Goal: Transaction & Acquisition: Purchase product/service

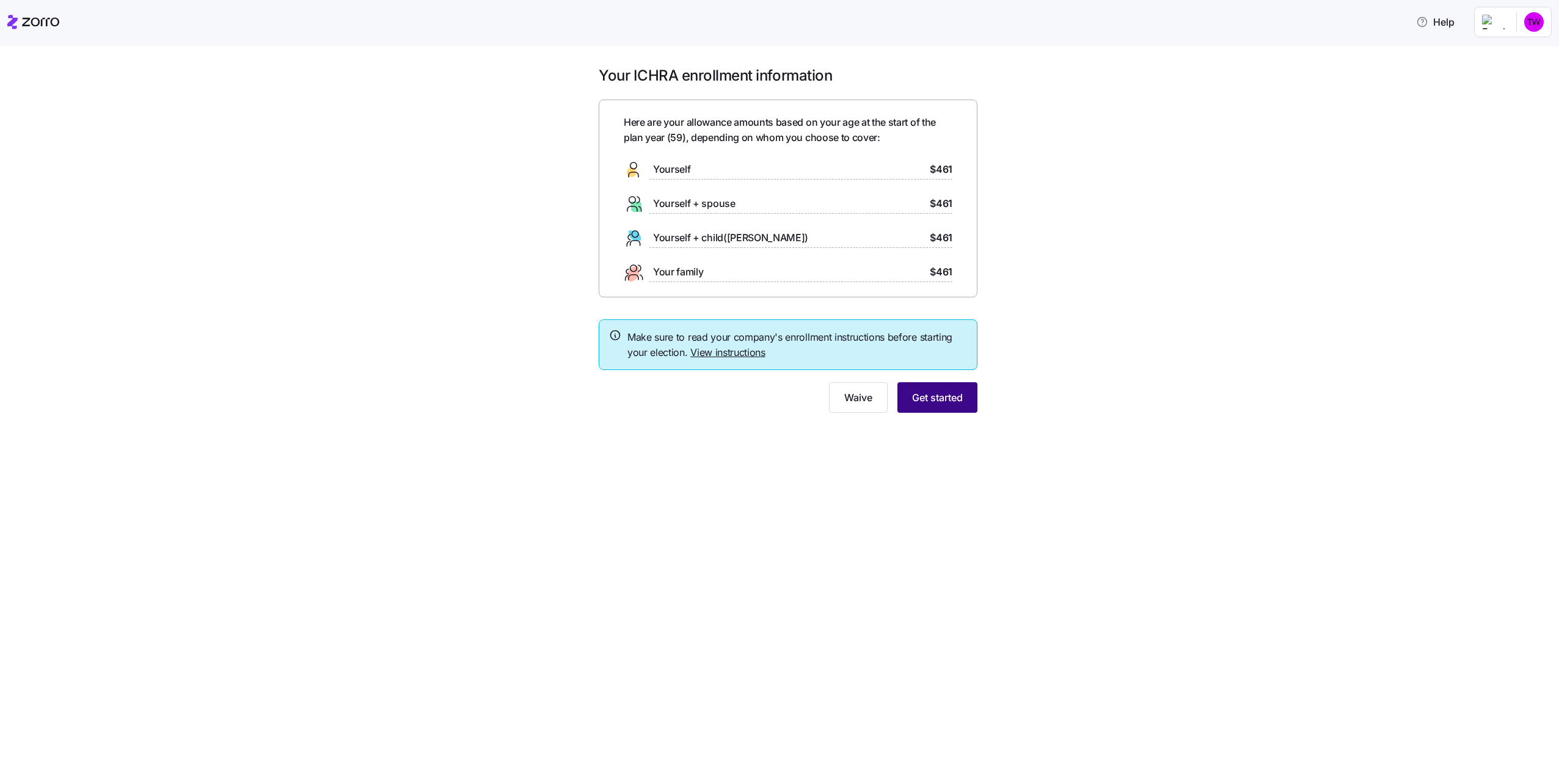
click at [932, 397] on span "Get started" at bounding box center [937, 398] width 51 height 14
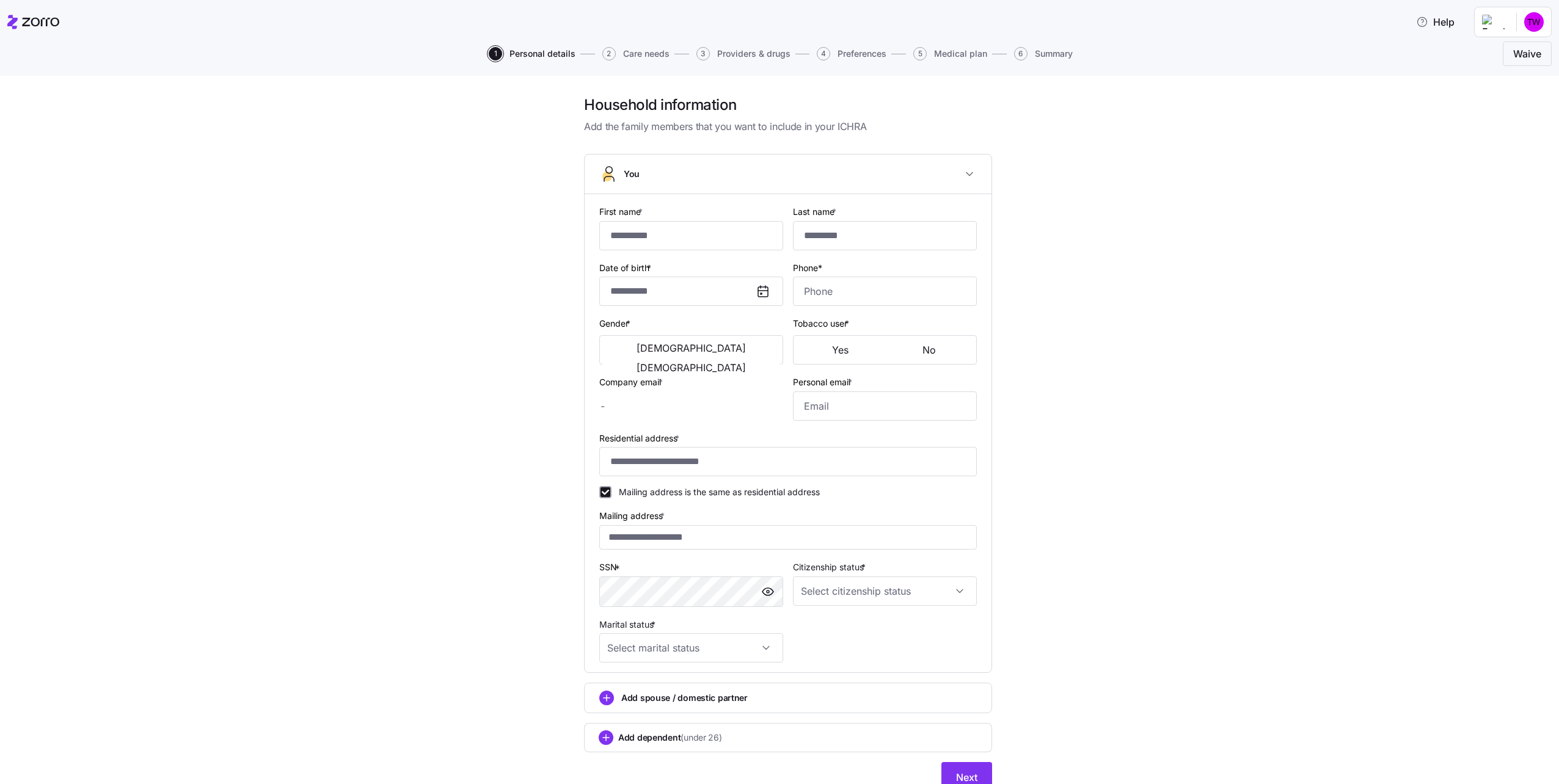
type input "*******"
type input "**********"
type input "[EMAIL_ADDRESS][DOMAIN_NAME]"
type input "**********"
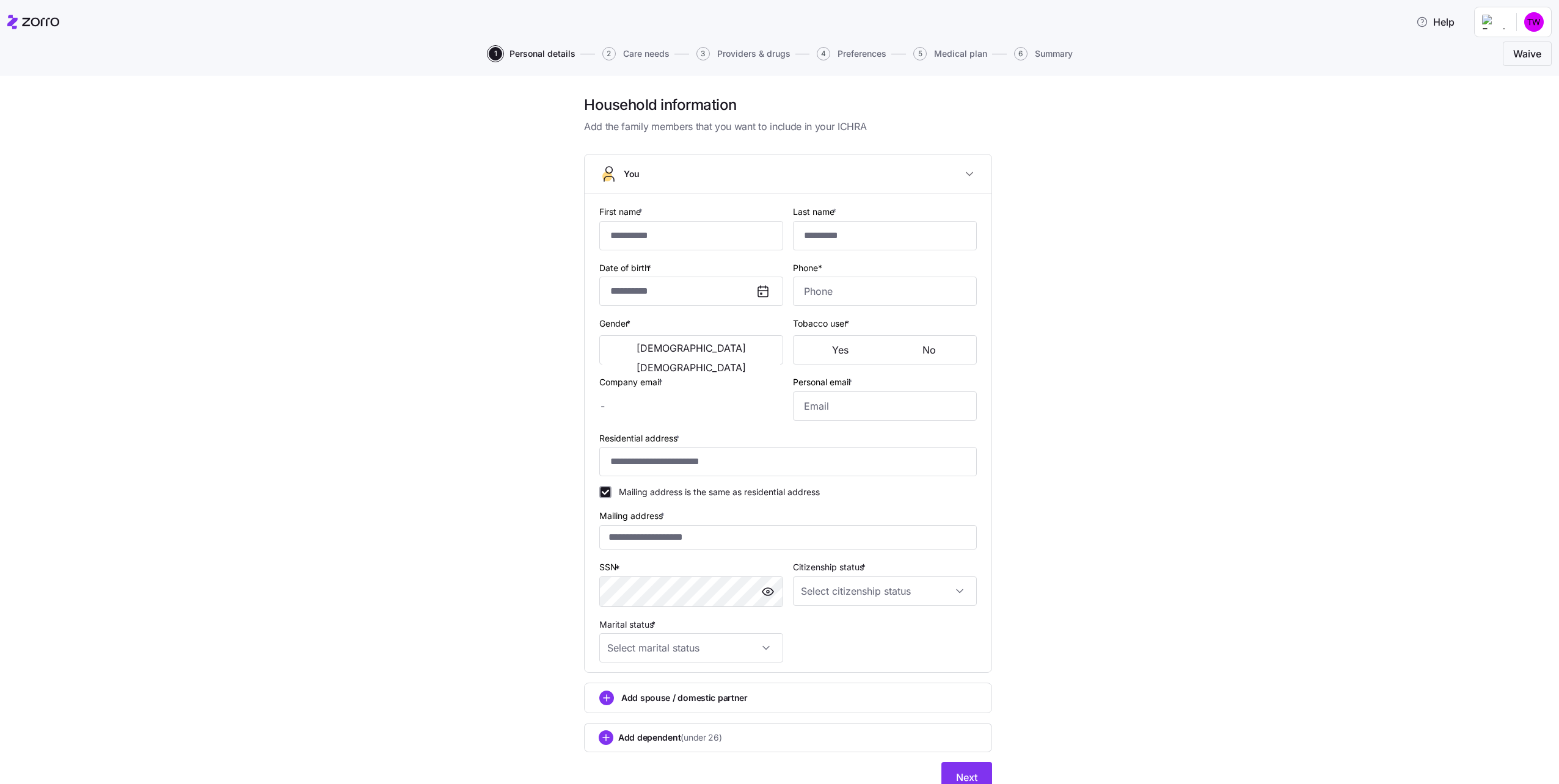
checkbox input "true"
type input "**********"
type input "[PHONE_NUMBER]"
type input "[DEMOGRAPHIC_DATA] citizen"
type input "In domestic partnership"
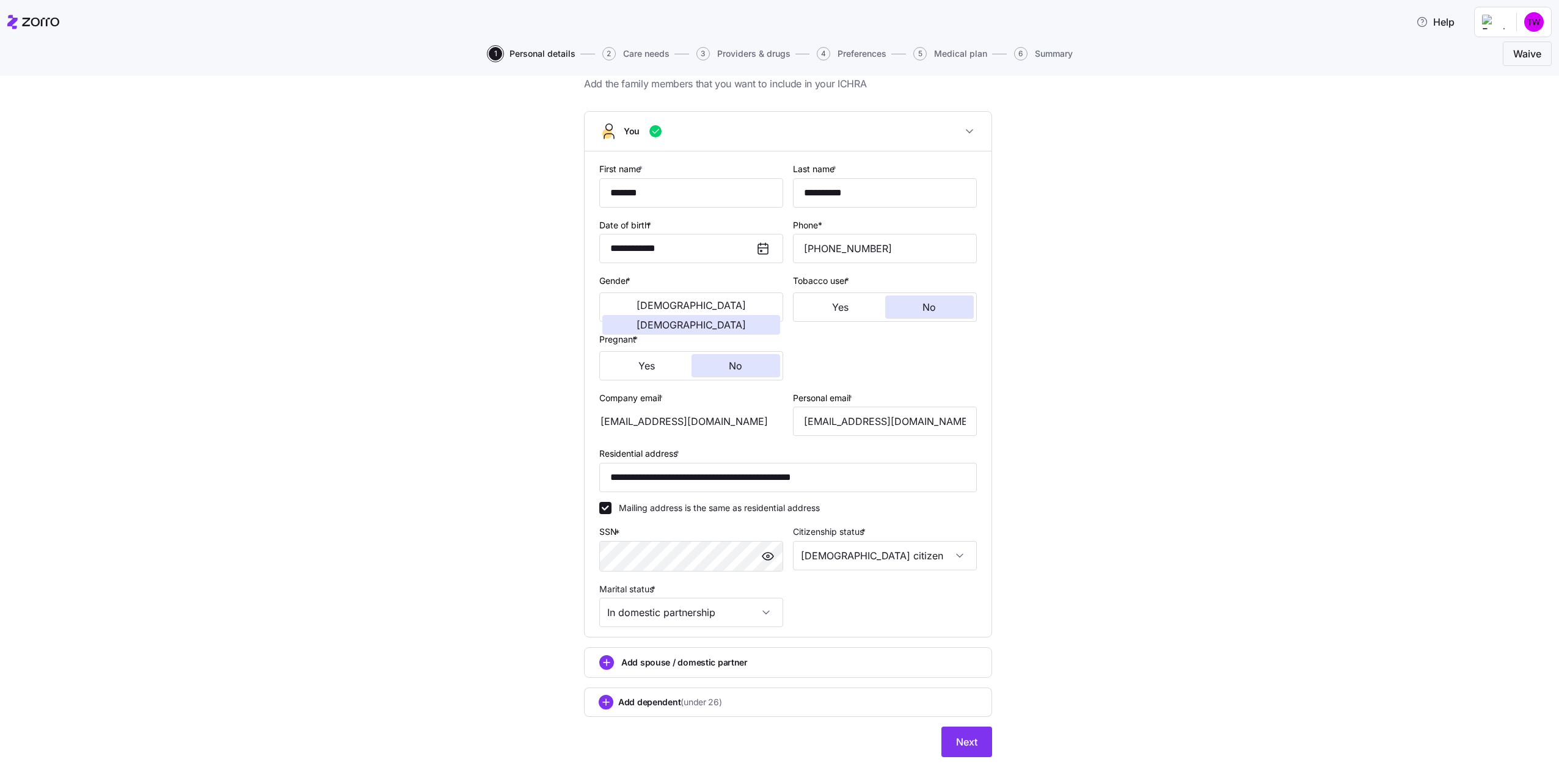
scroll to position [60, 0]
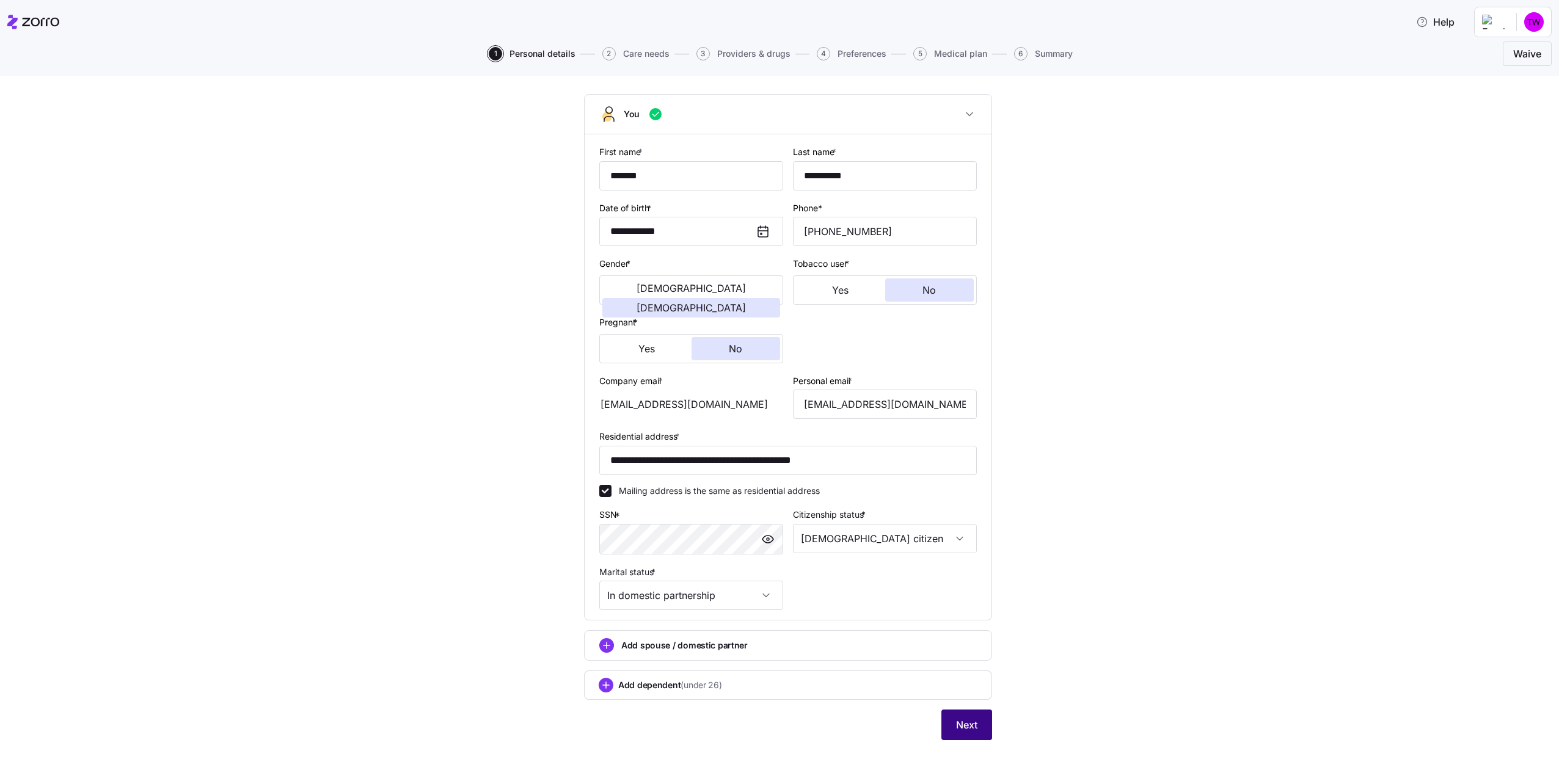
click at [971, 728] on span "Next" at bounding box center [966, 724] width 21 height 14
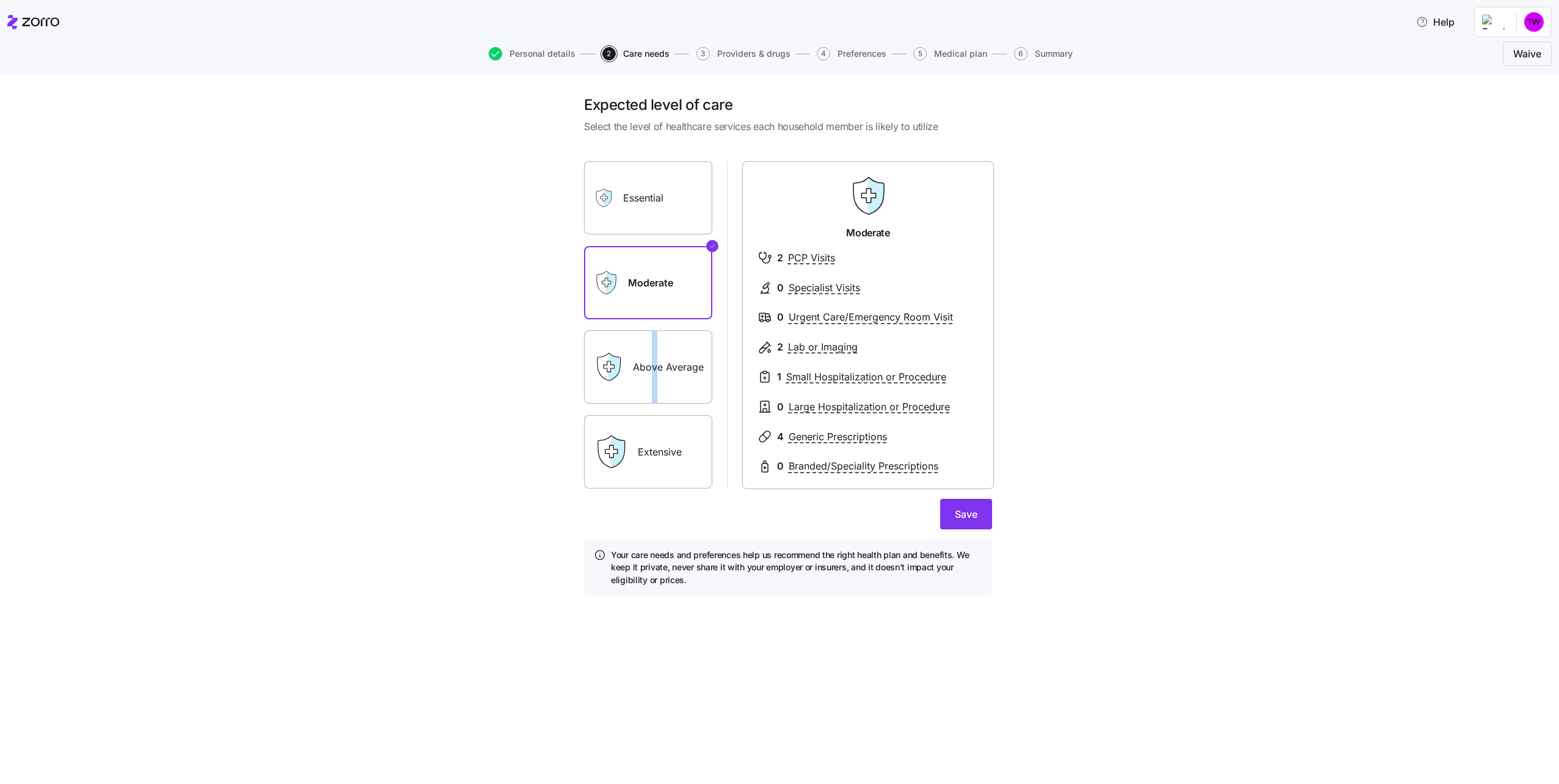
click at [655, 369] on label "Above Average" at bounding box center [648, 367] width 129 height 73
drag, startPoint x: 655, startPoint y: 369, endPoint x: 689, endPoint y: 372, distance: 34.1
click at [689, 372] on label "Above Average" at bounding box center [648, 367] width 129 height 73
click at [0, 0] on input "Above Average" at bounding box center [0, 0] width 0 height 0
click at [972, 520] on span "Save" at bounding box center [966, 514] width 23 height 14
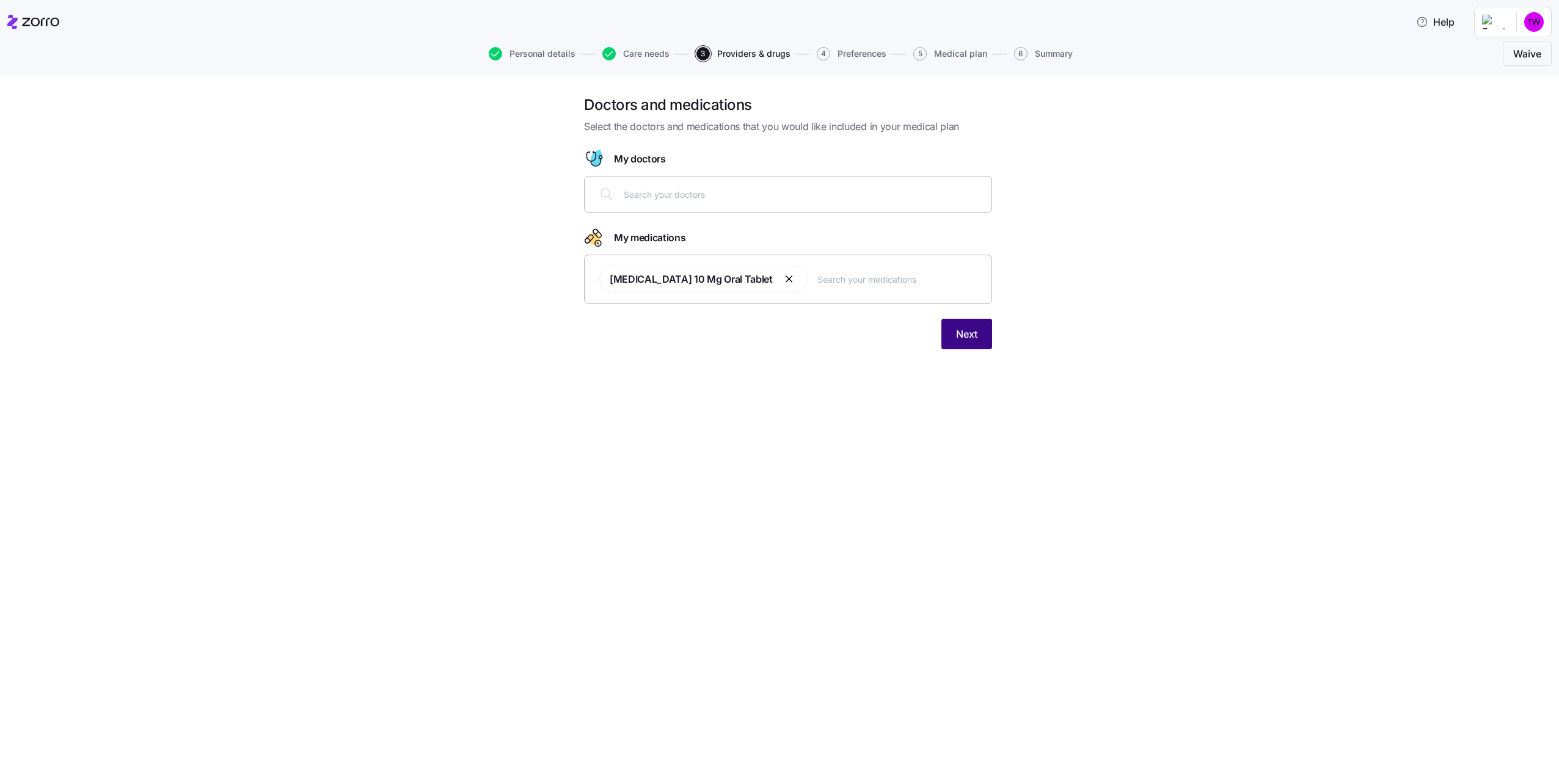
click at [967, 339] on span "Next" at bounding box center [966, 334] width 21 height 14
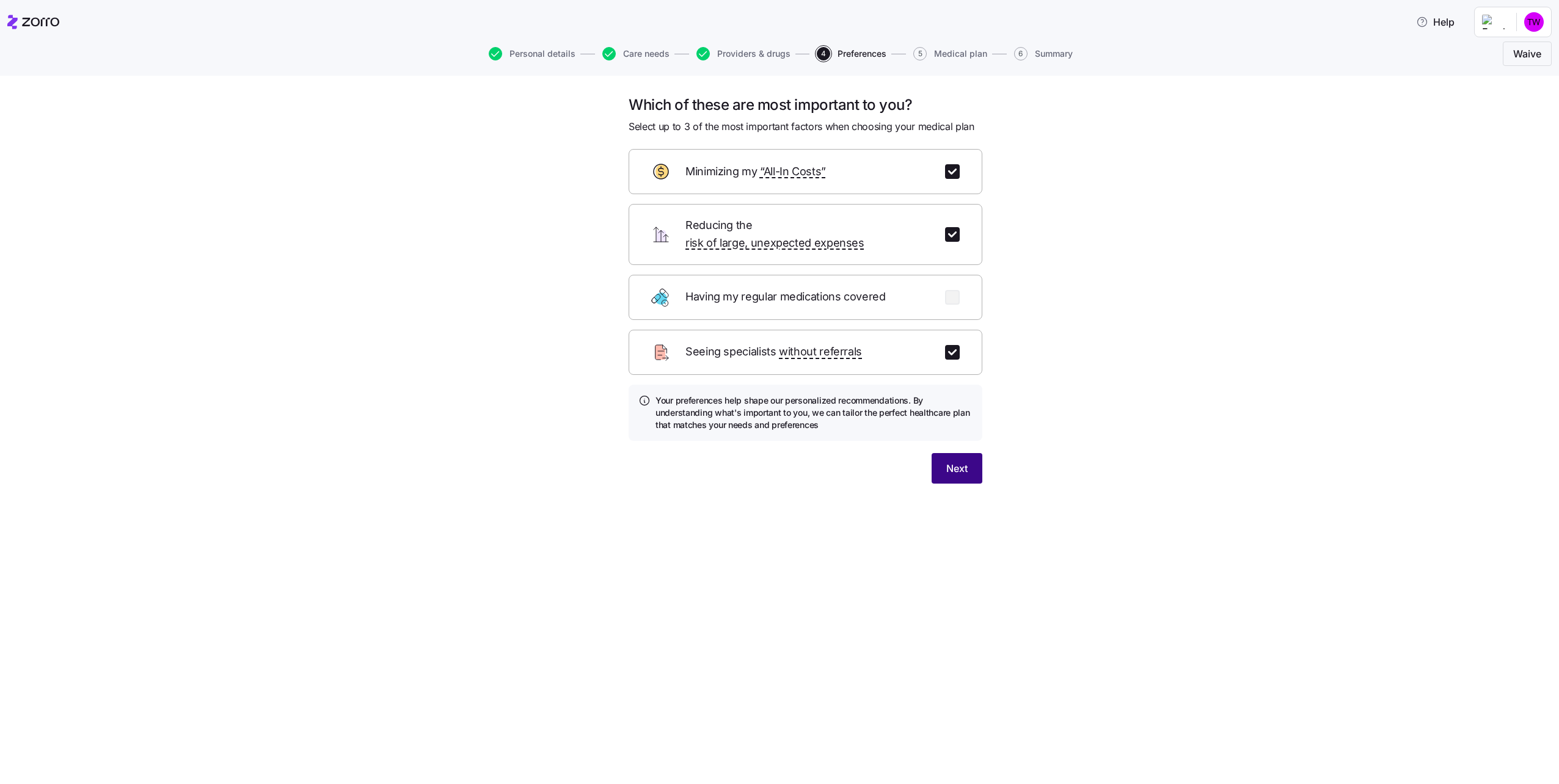
click at [960, 461] on span "Next" at bounding box center [957, 468] width 21 height 14
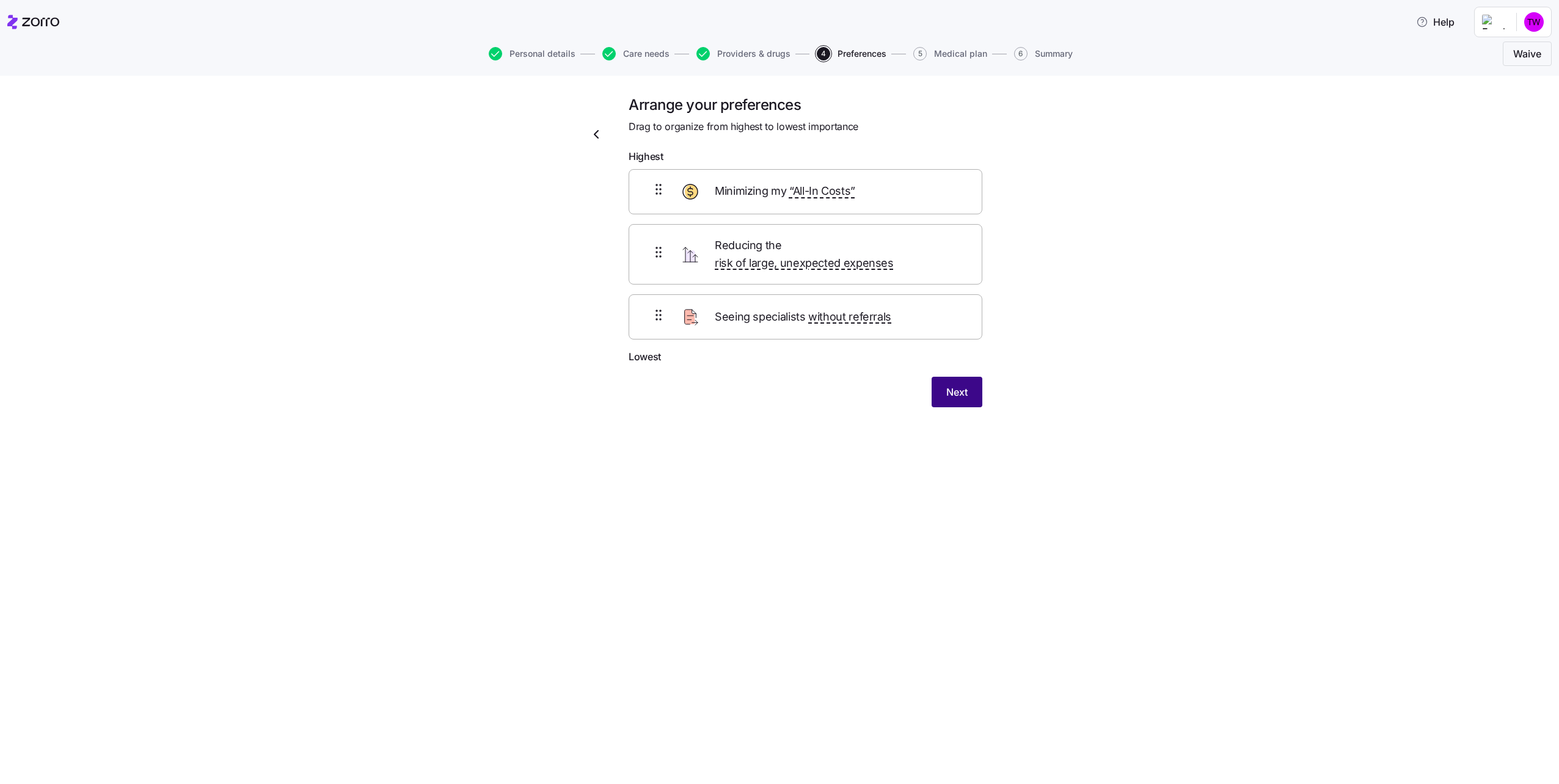
click at [960, 385] on span "Next" at bounding box center [957, 392] width 21 height 14
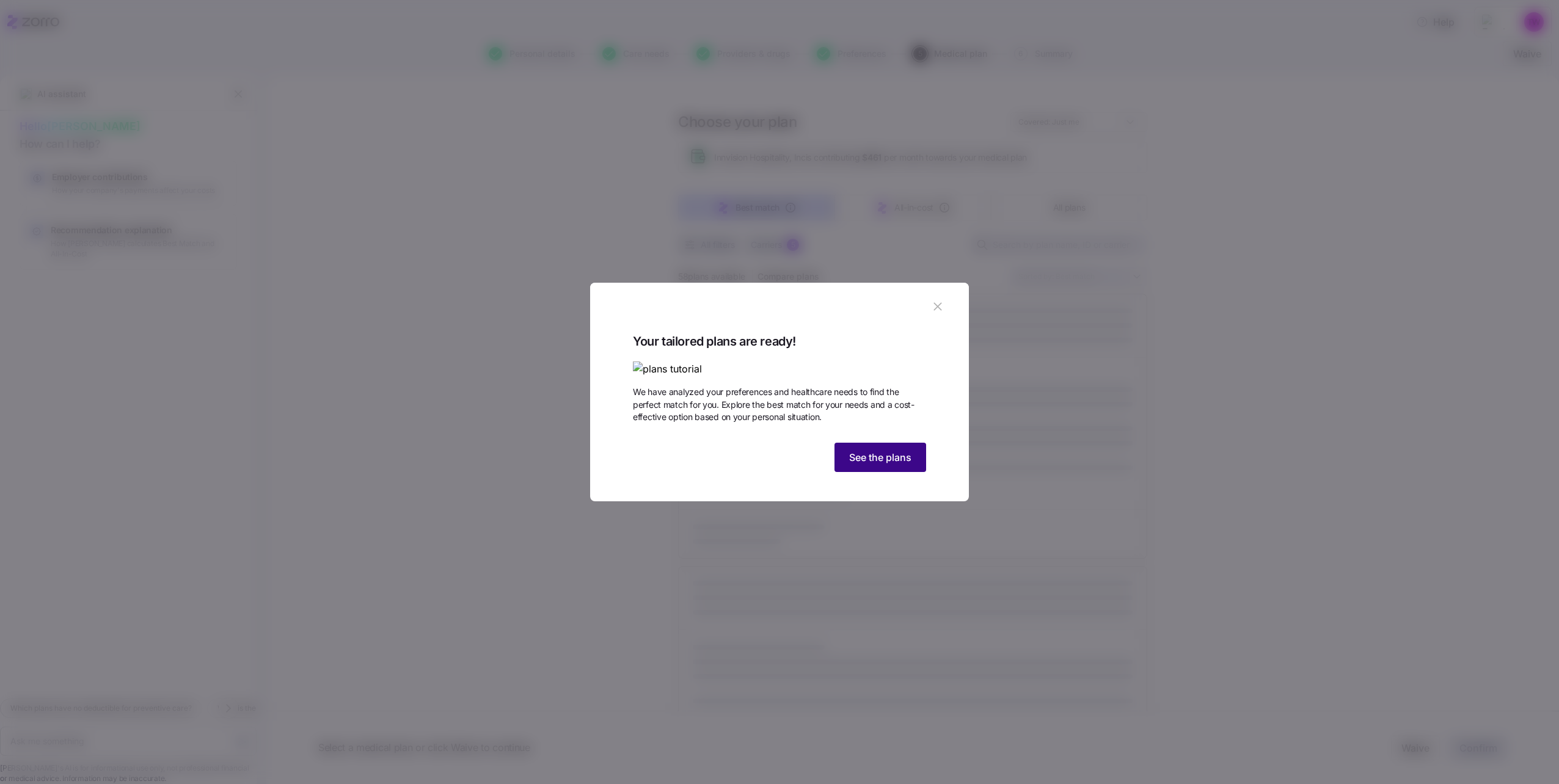
click at [871, 465] on span "See the plans" at bounding box center [880, 457] width 62 height 14
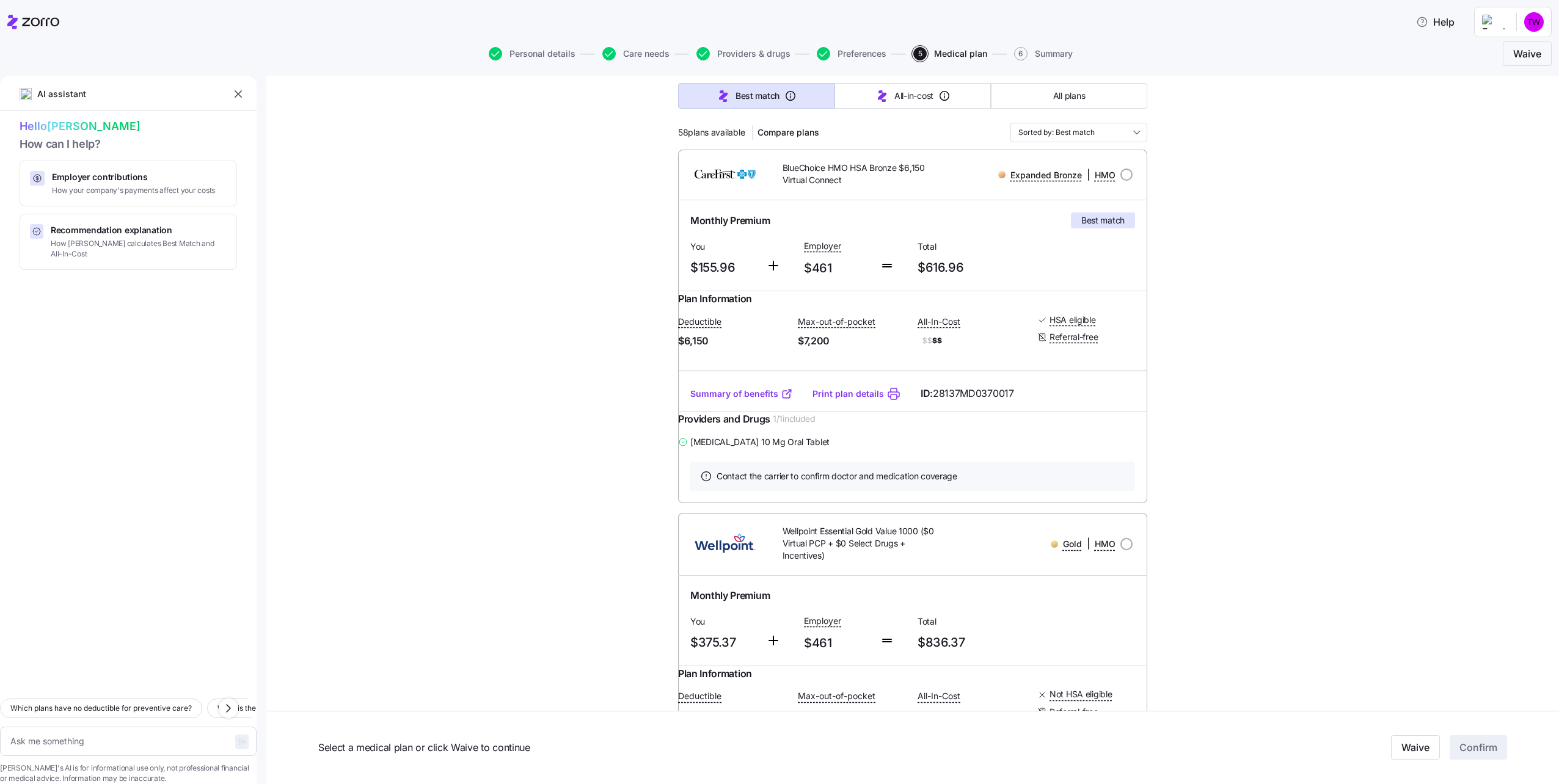
scroll to position [123, 0]
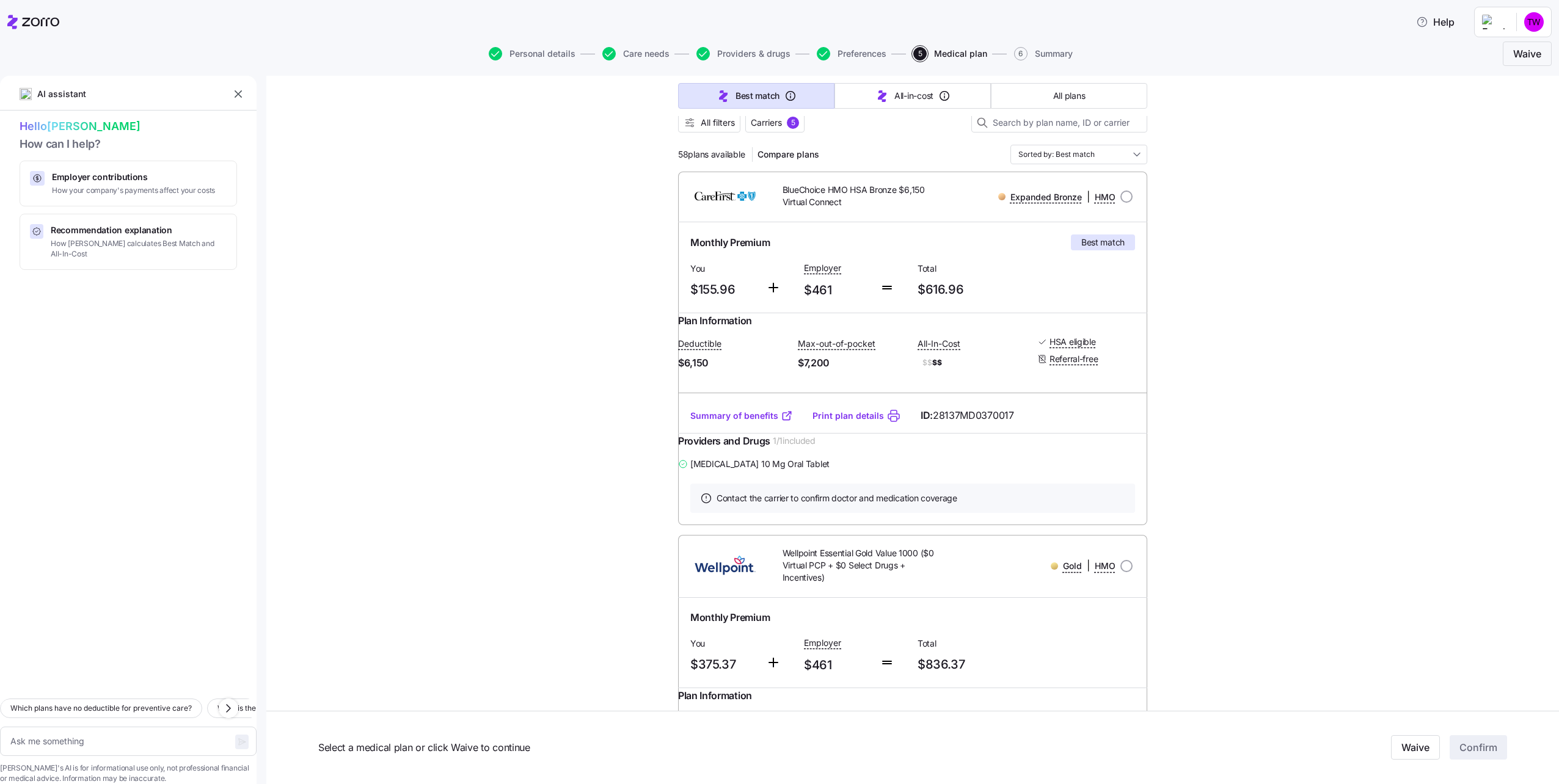
click at [723, 422] on link "Summary of benefits" at bounding box center [742, 416] width 103 height 12
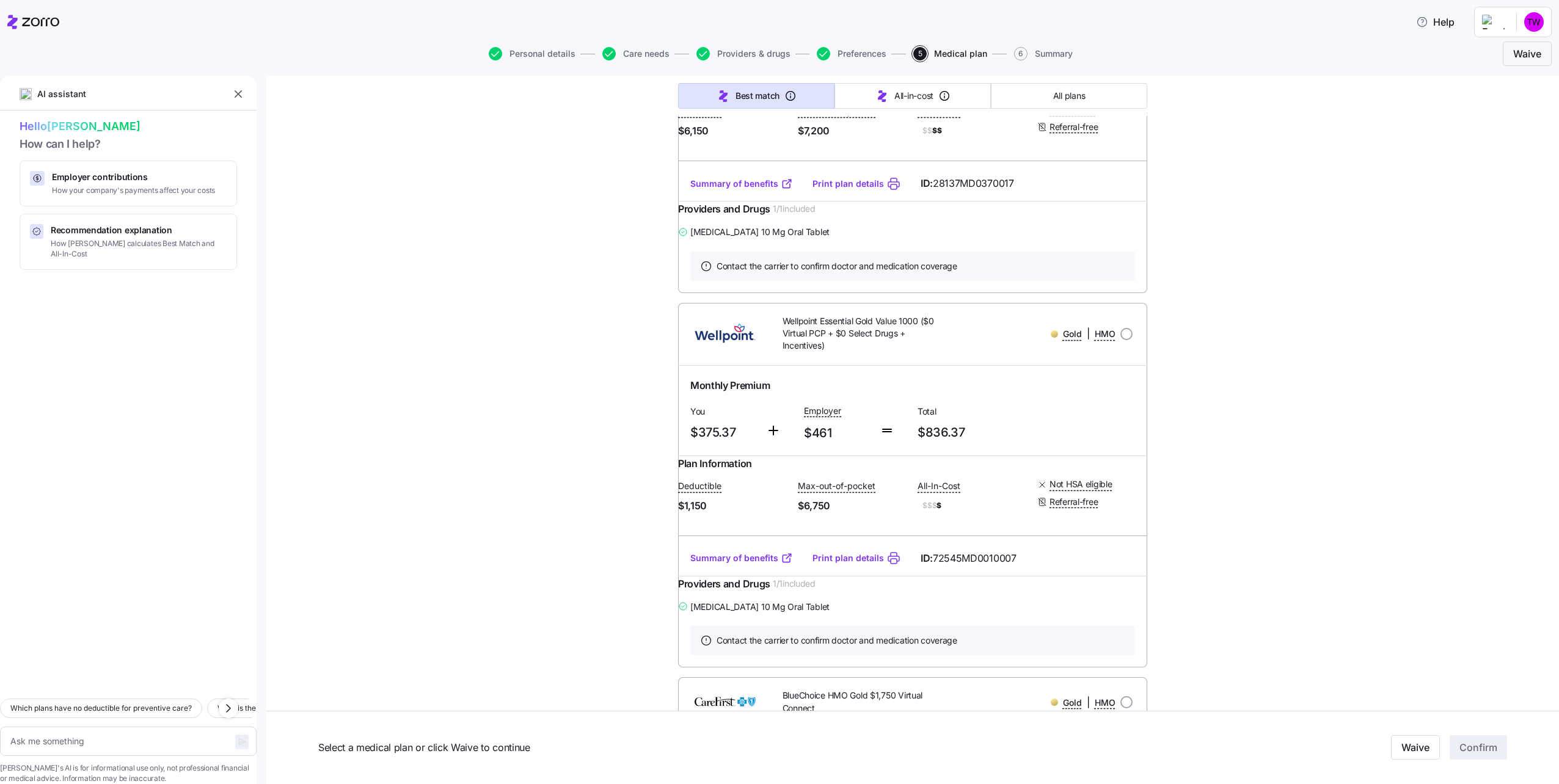
scroll to position [367, 0]
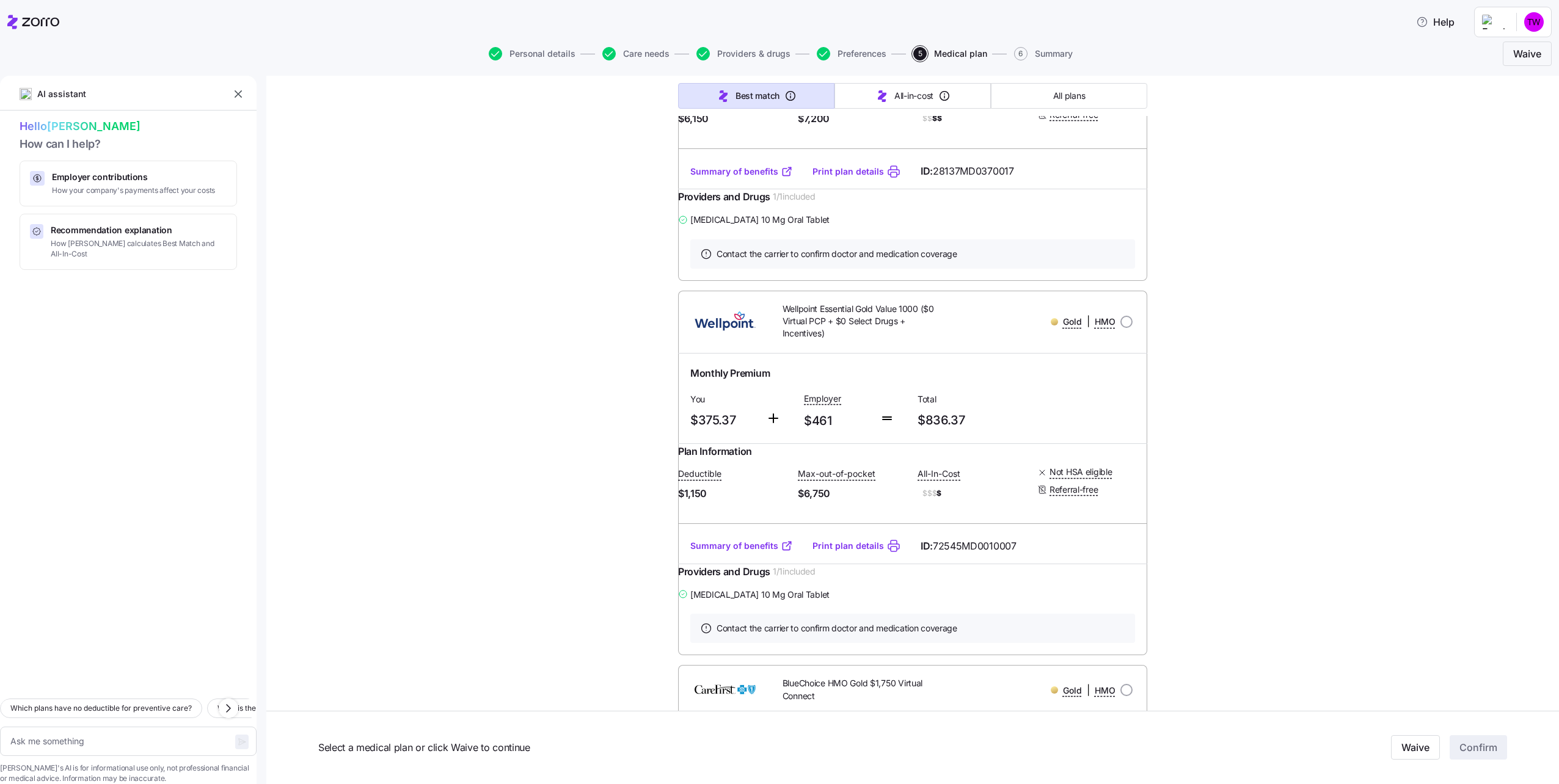
click at [734, 552] on link "Summary of benefits" at bounding box center [742, 546] width 103 height 12
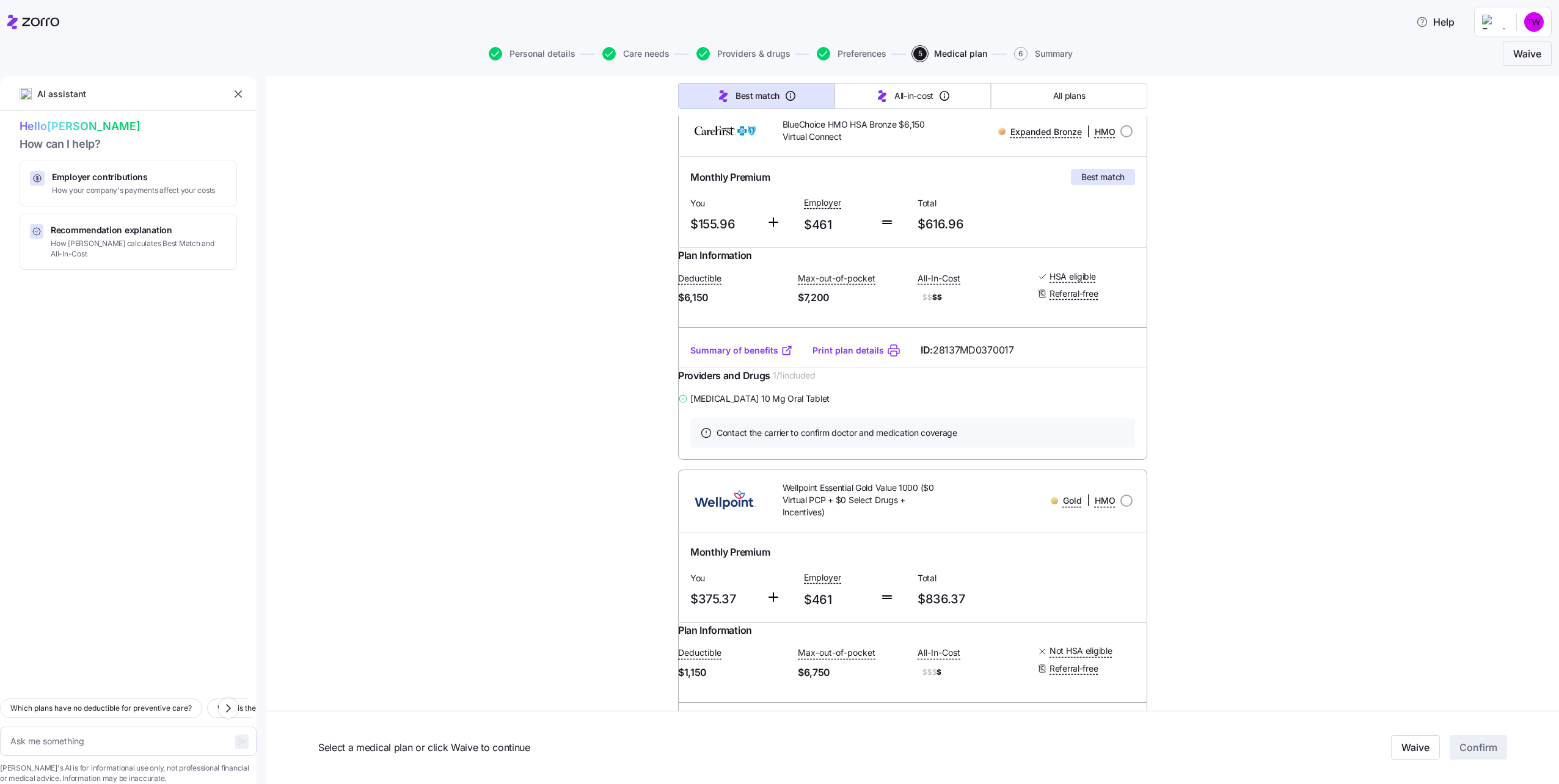
scroll to position [183, 0]
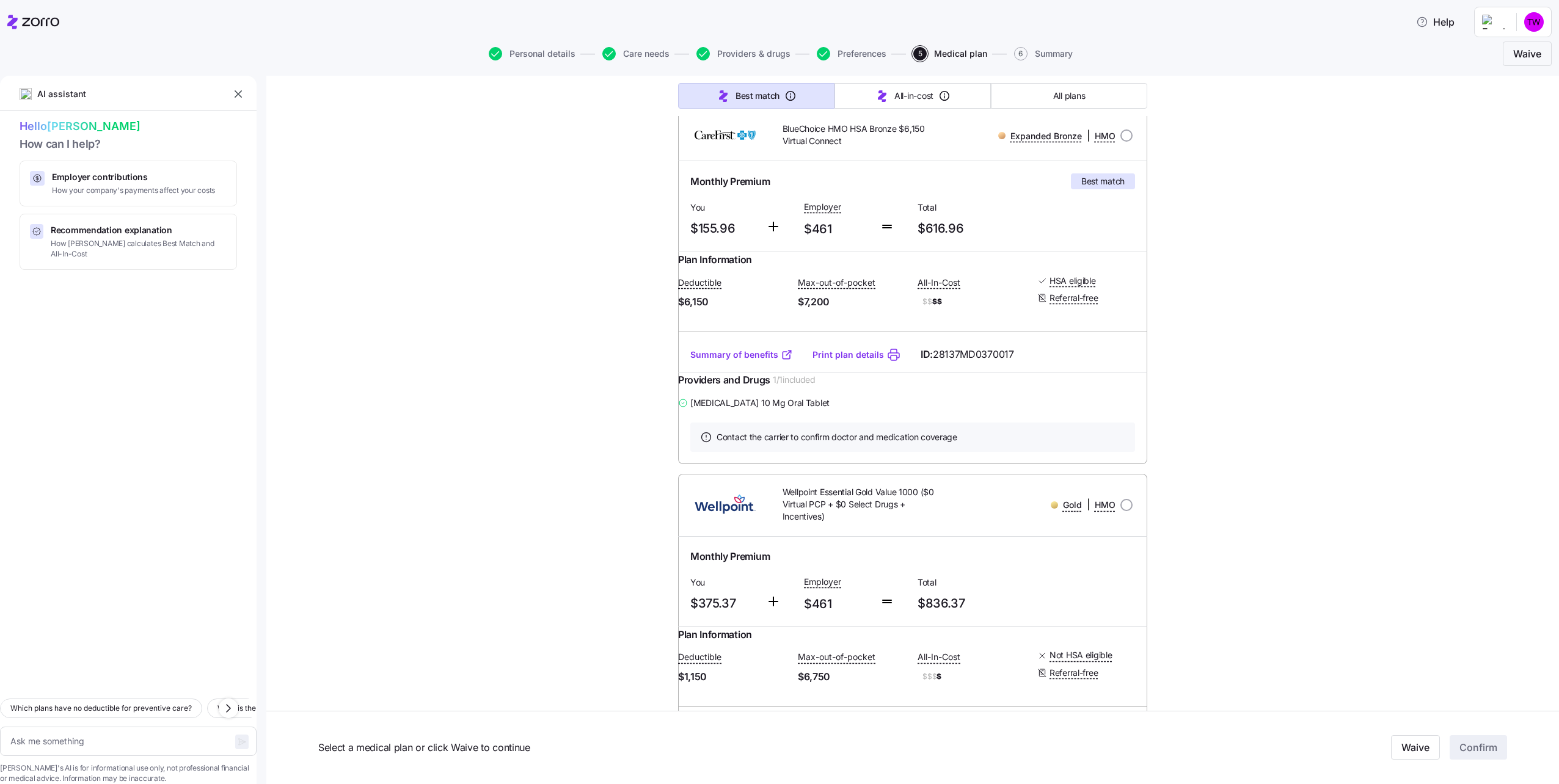
click at [719, 361] on link "Summary of benefits" at bounding box center [742, 355] width 103 height 12
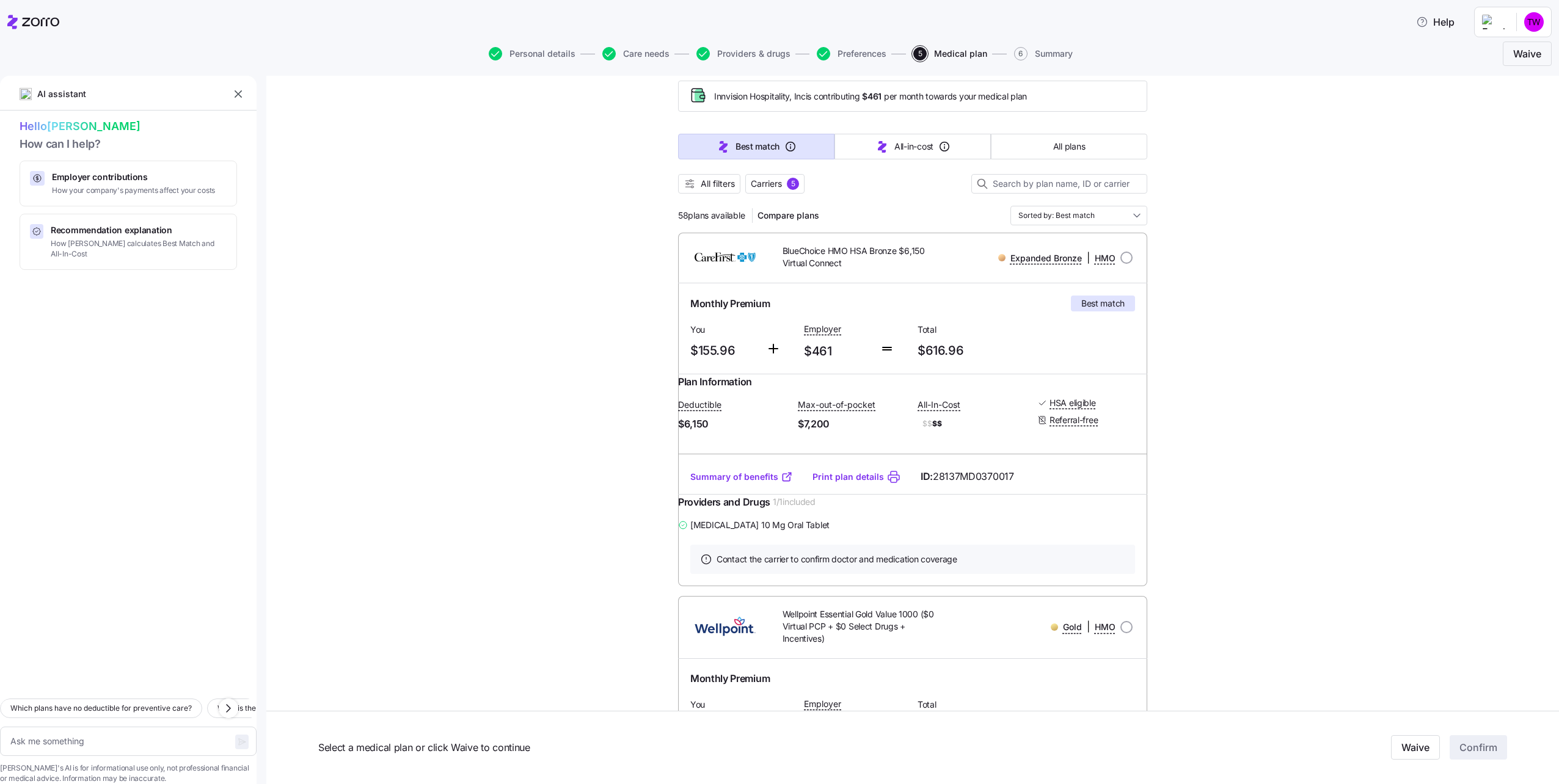
click at [107, 143] on span "How can I help?" at bounding box center [128, 144] width 217 height 18
click at [82, 151] on span "How can I help?" at bounding box center [128, 144] width 217 height 18
click at [83, 228] on span "Recommendation explanation" at bounding box center [139, 230] width 176 height 12
type textarea "x"
type textarea "Can you explain how [PERSON_NAME] calculates the Best Match and Lowest All-In-C…"
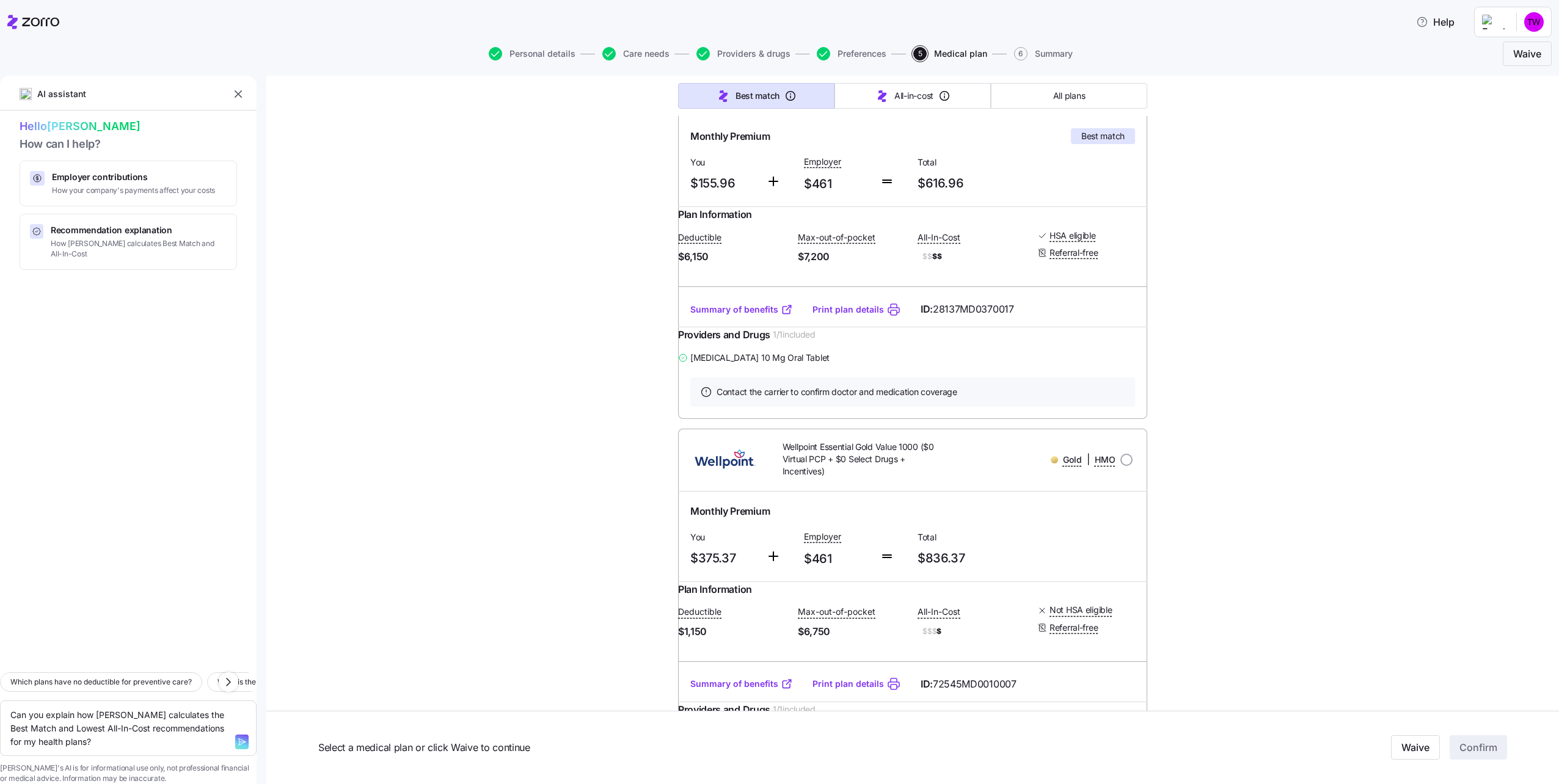
scroll to position [244, 0]
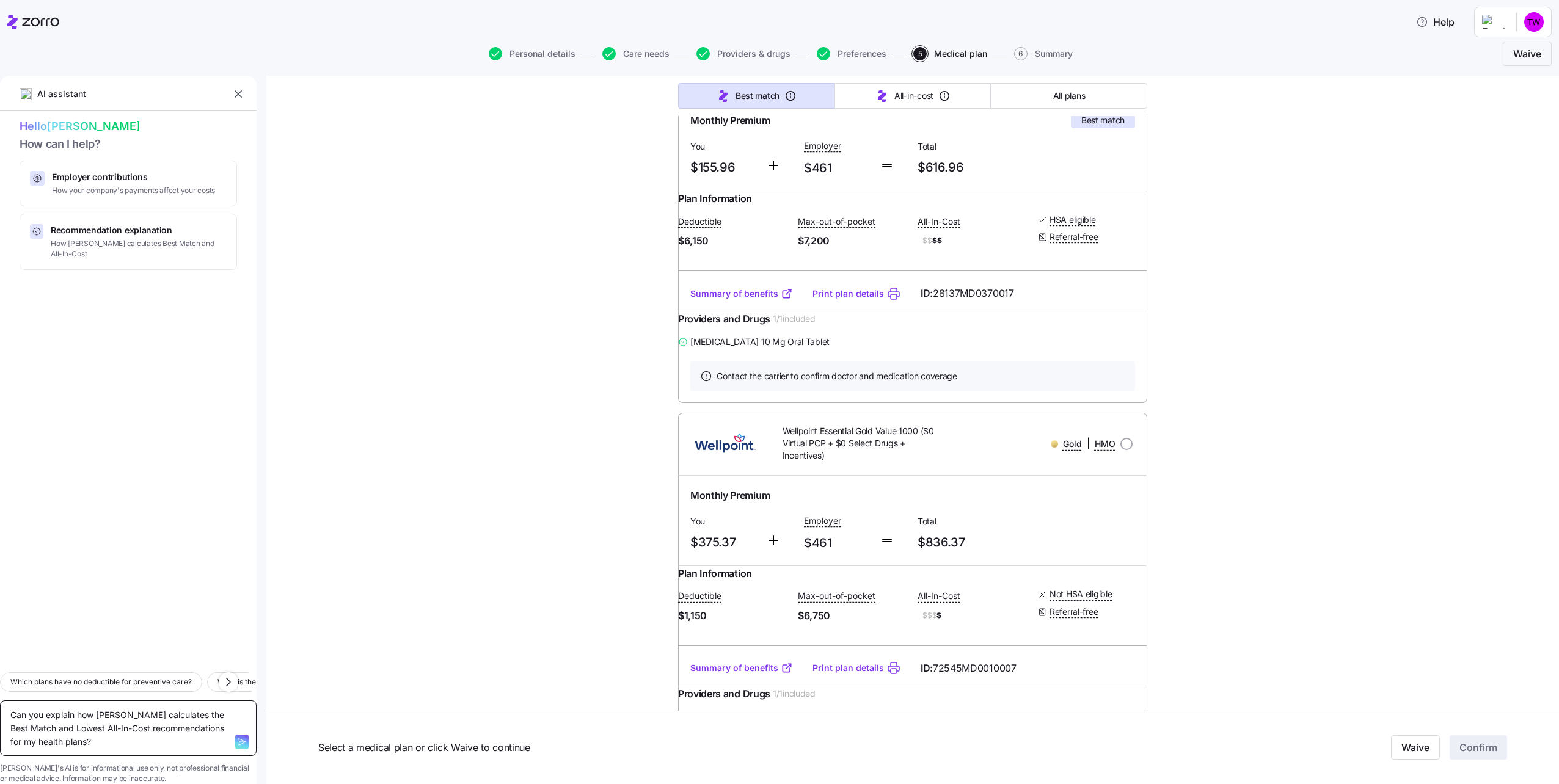
click at [198, 722] on textarea "Can you explain how [PERSON_NAME] calculates the Best Match and Lowest All-In-C…" at bounding box center [128, 728] width 256 height 55
click at [237, 737] on icon "button" at bounding box center [241, 741] width 9 height 9
type textarea "x"
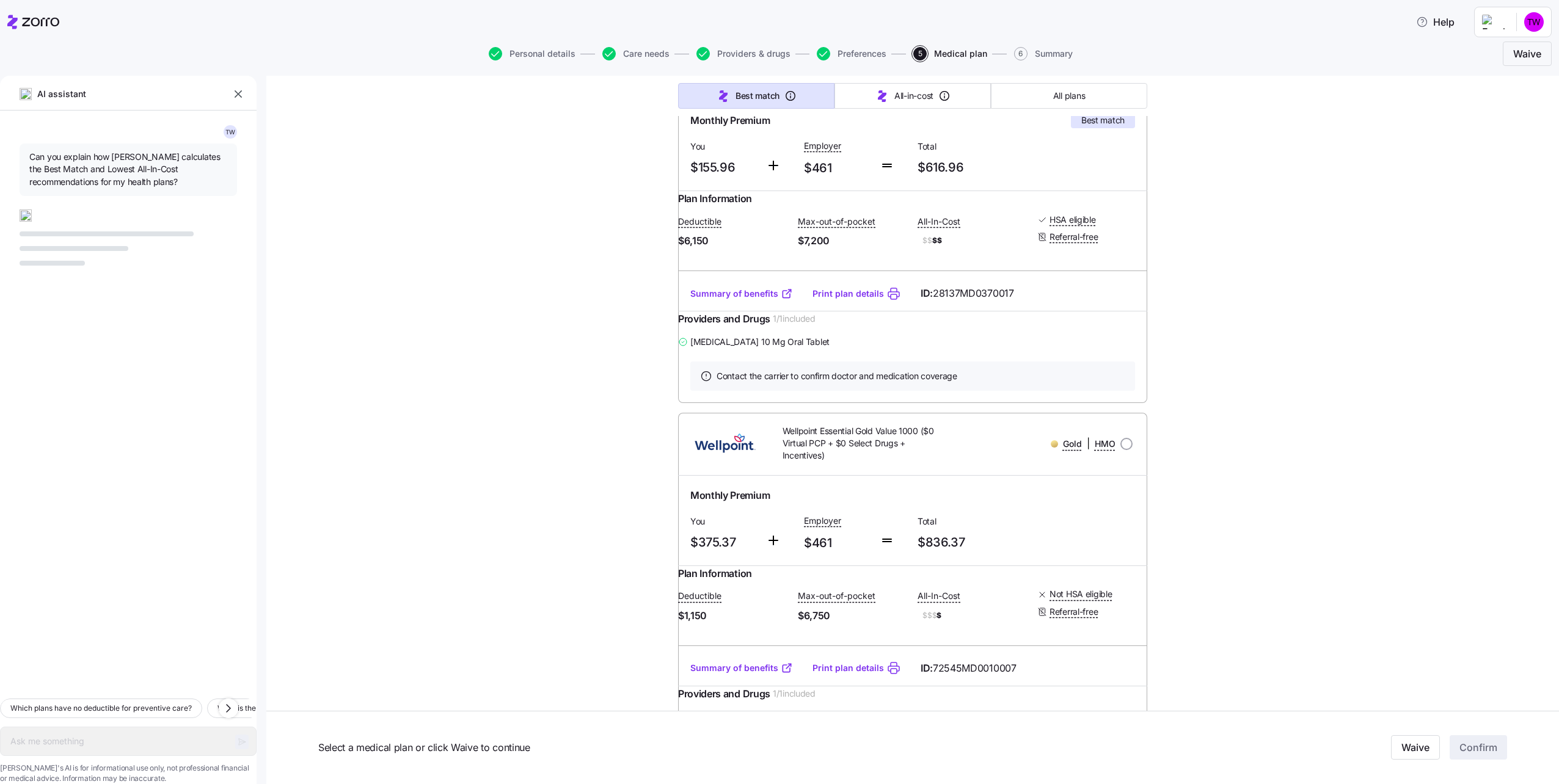
click at [33, 222] on div at bounding box center [128, 237] width 217 height 56
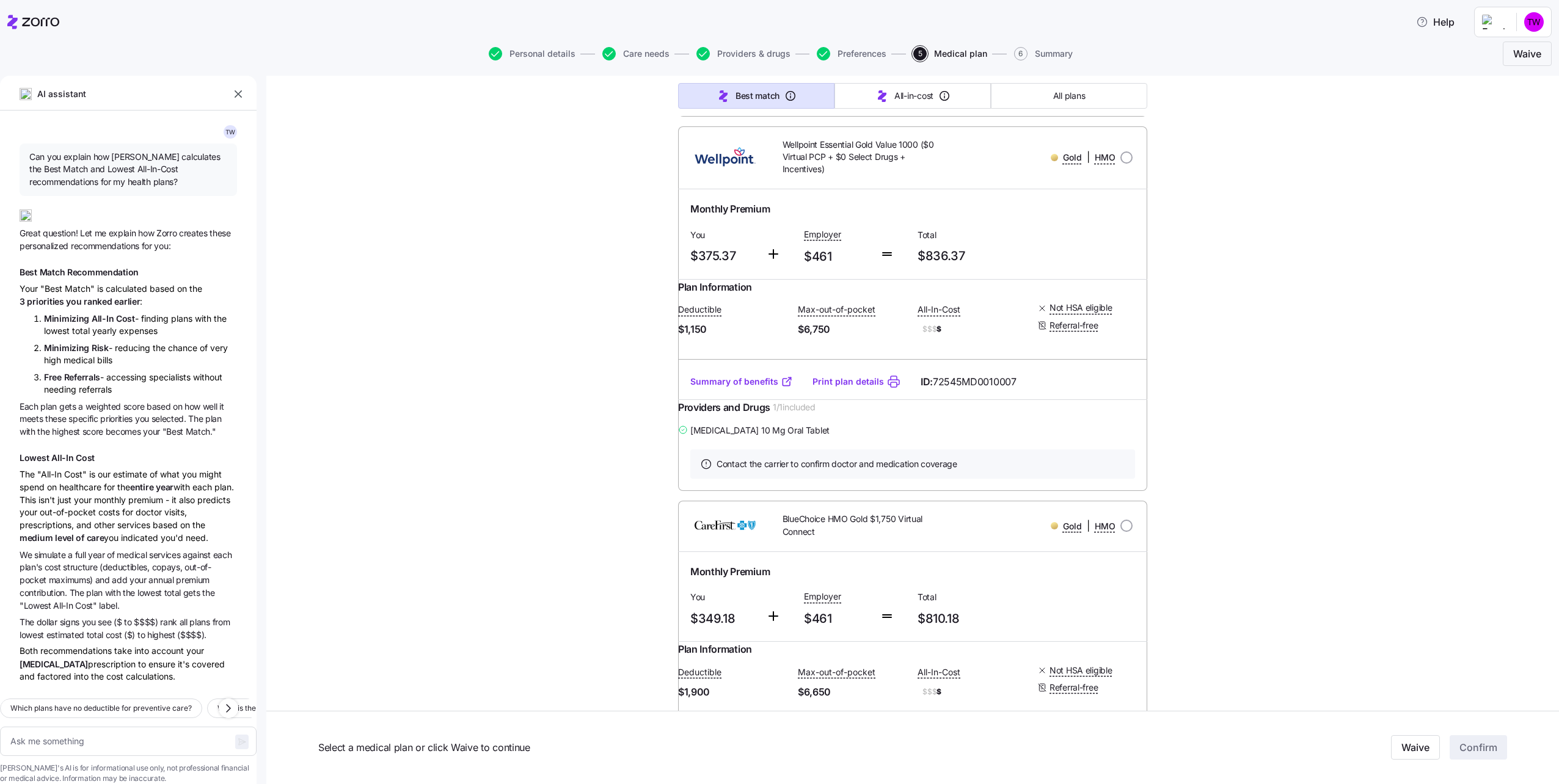
scroll to position [550, 0]
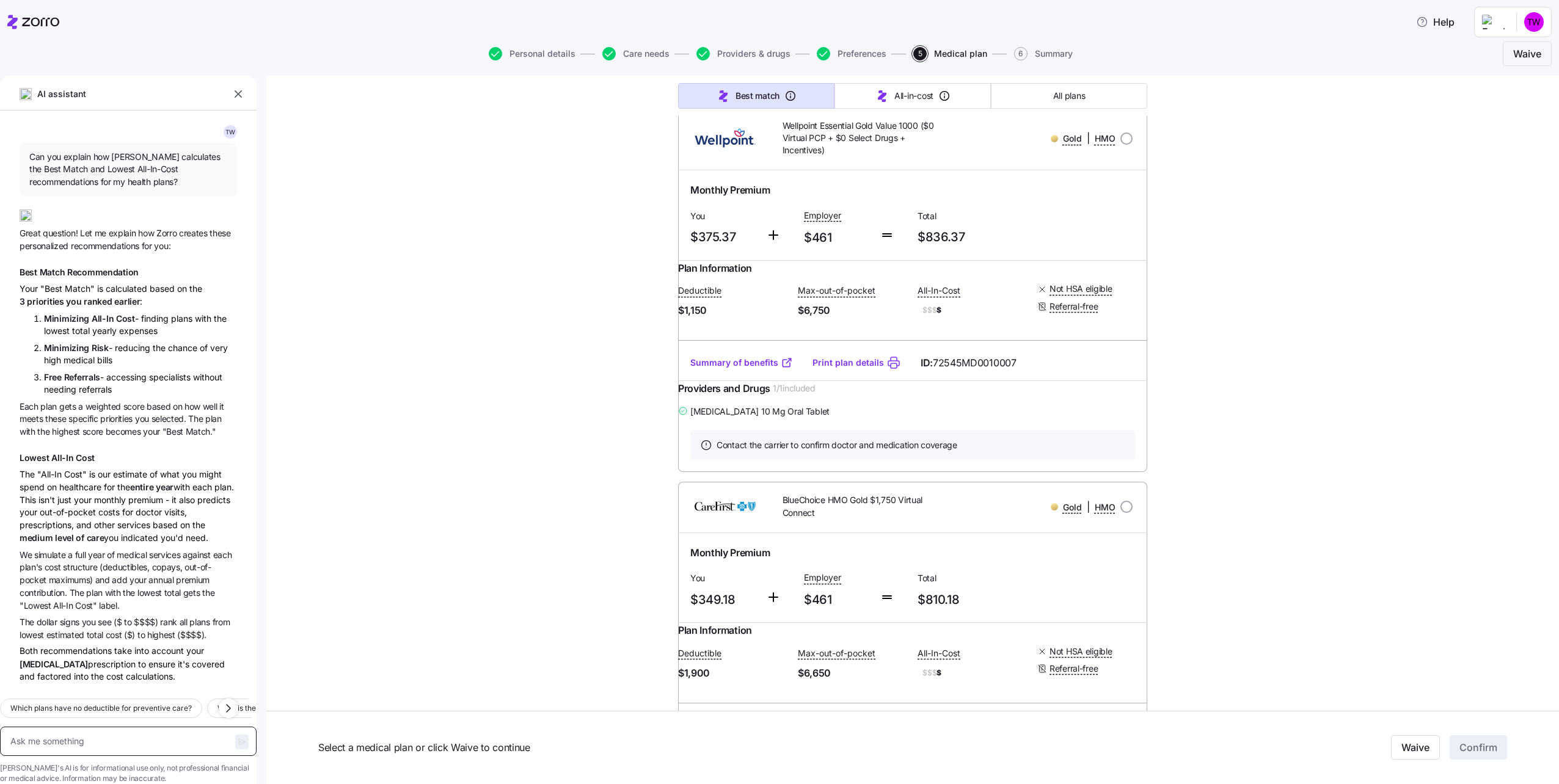
click at [51, 727] on textarea at bounding box center [128, 741] width 256 height 29
type textarea "x"
type textarea "w"
type textarea "x"
type textarea "wh"
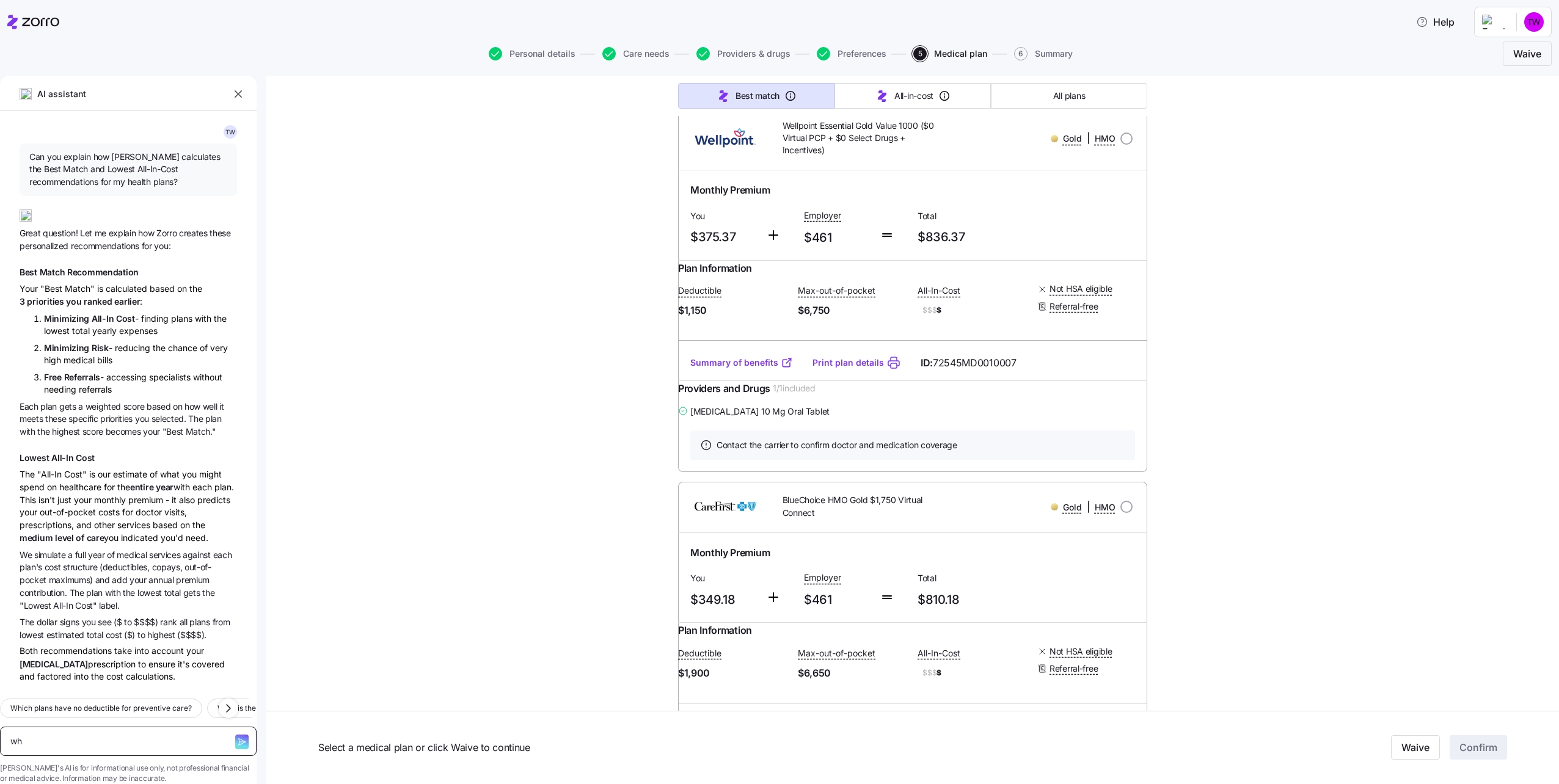
type textarea "x"
type textarea "whe"
type textarea "x"
type textarea "when"
type textarea "x"
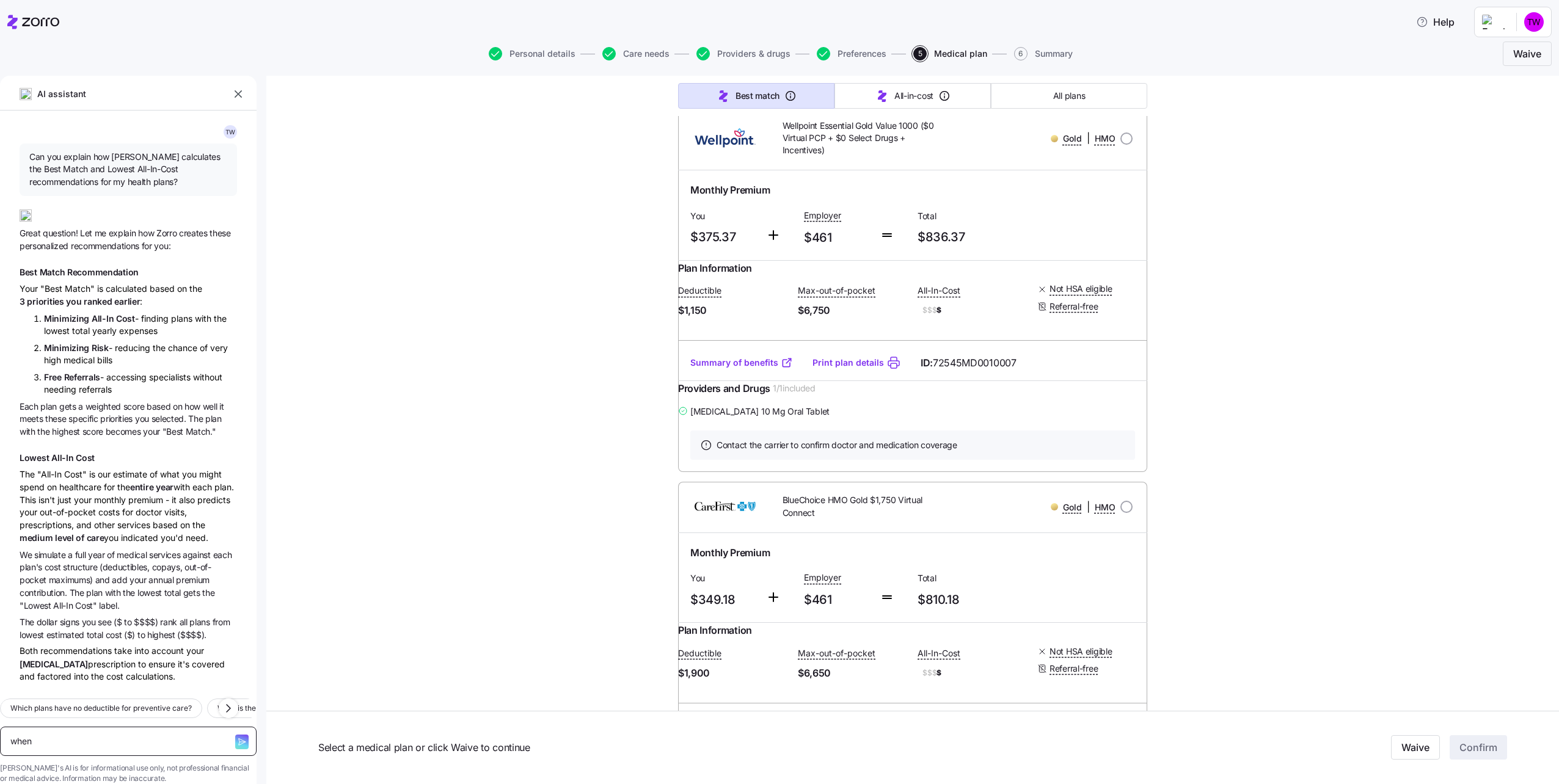
type textarea "wheni"
type textarea "x"
type textarea "whenit"
type textarea "x"
type textarea "whenit"
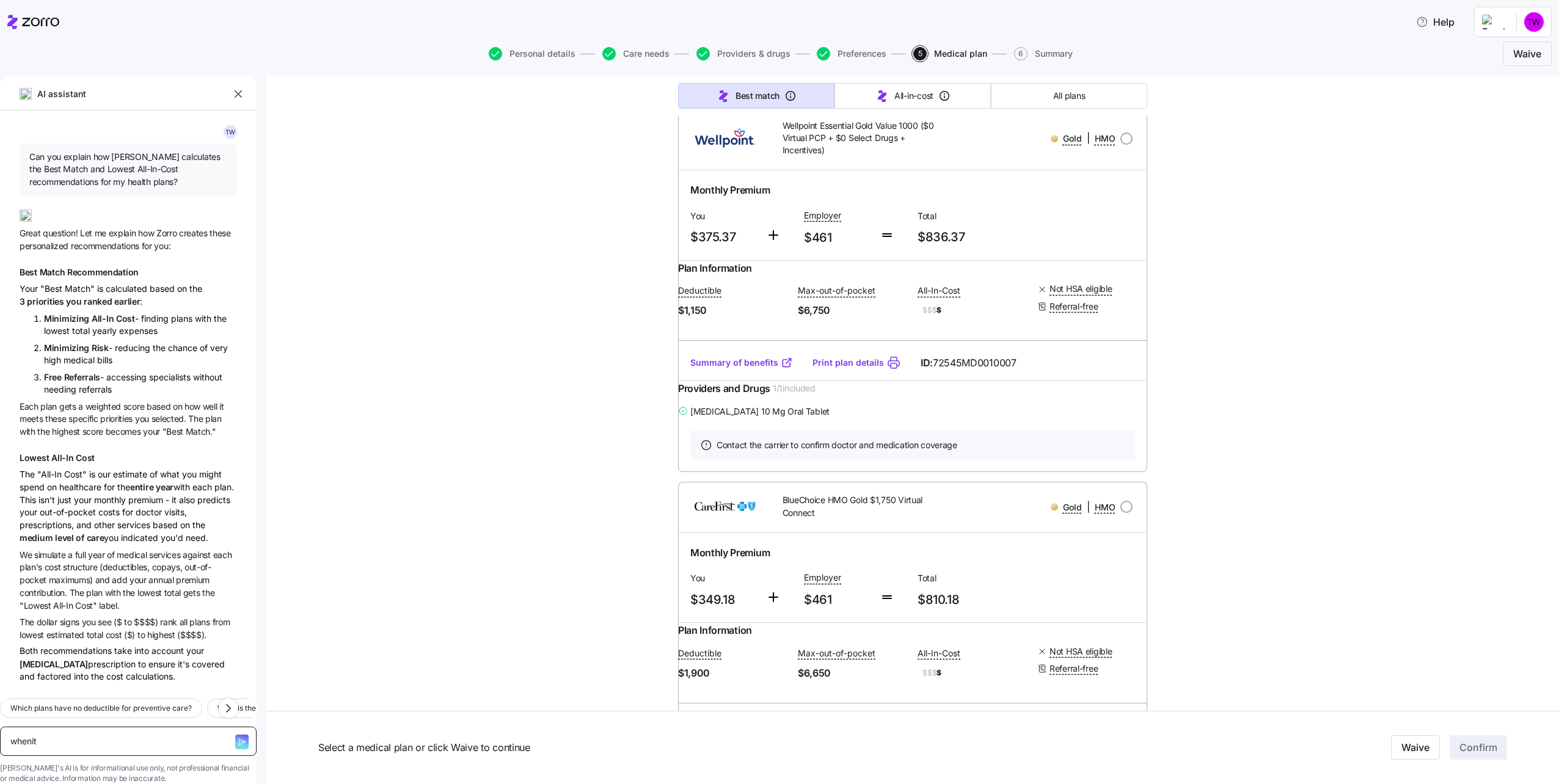
type textarea "x"
type textarea "whenit r"
type textarea "x"
type textarea "whenit re"
type textarea "x"
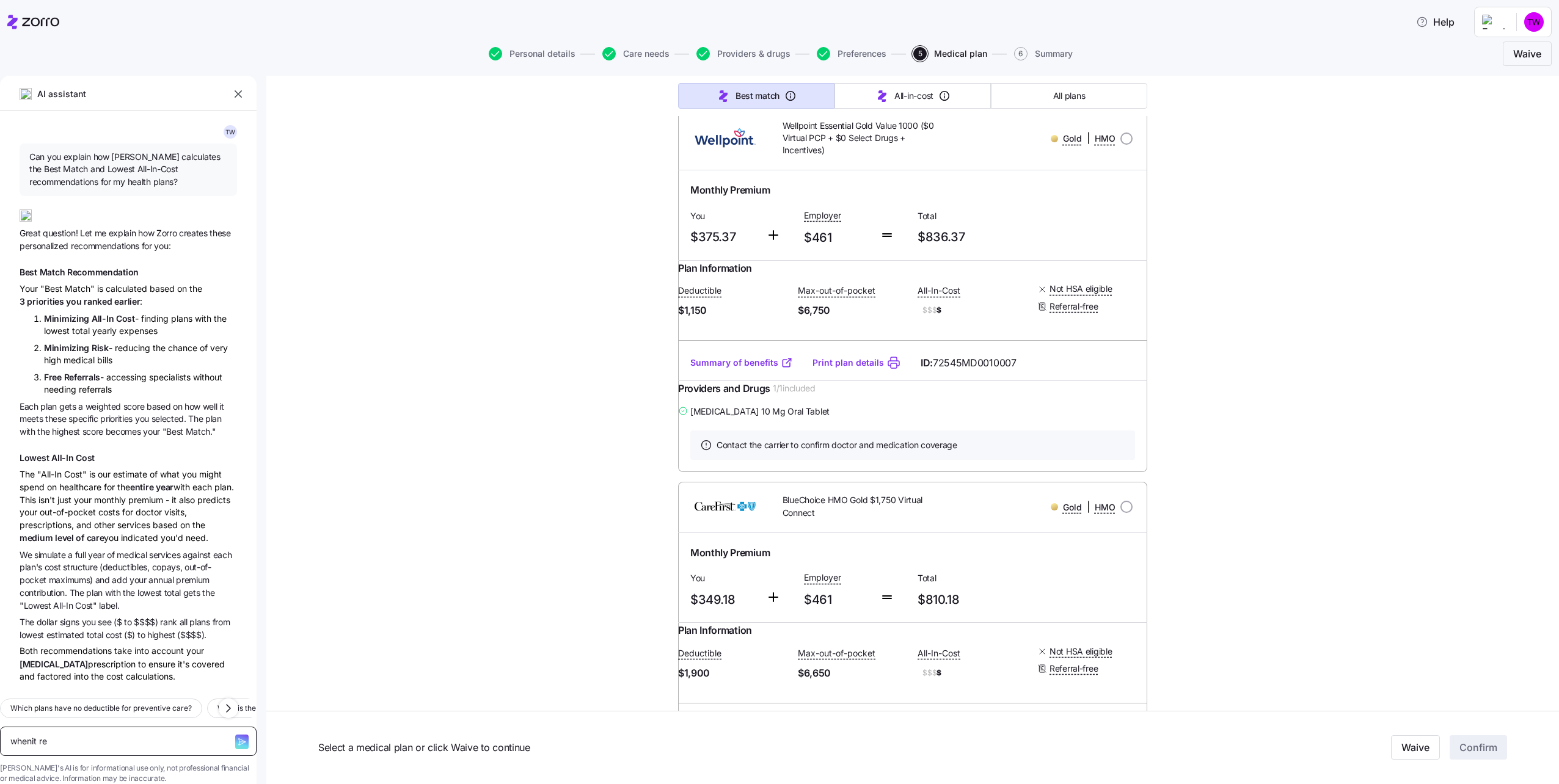
type textarea "whenit ref"
type textarea "x"
type textarea "whenit refe"
type textarea "x"
type textarea "whenit refer"
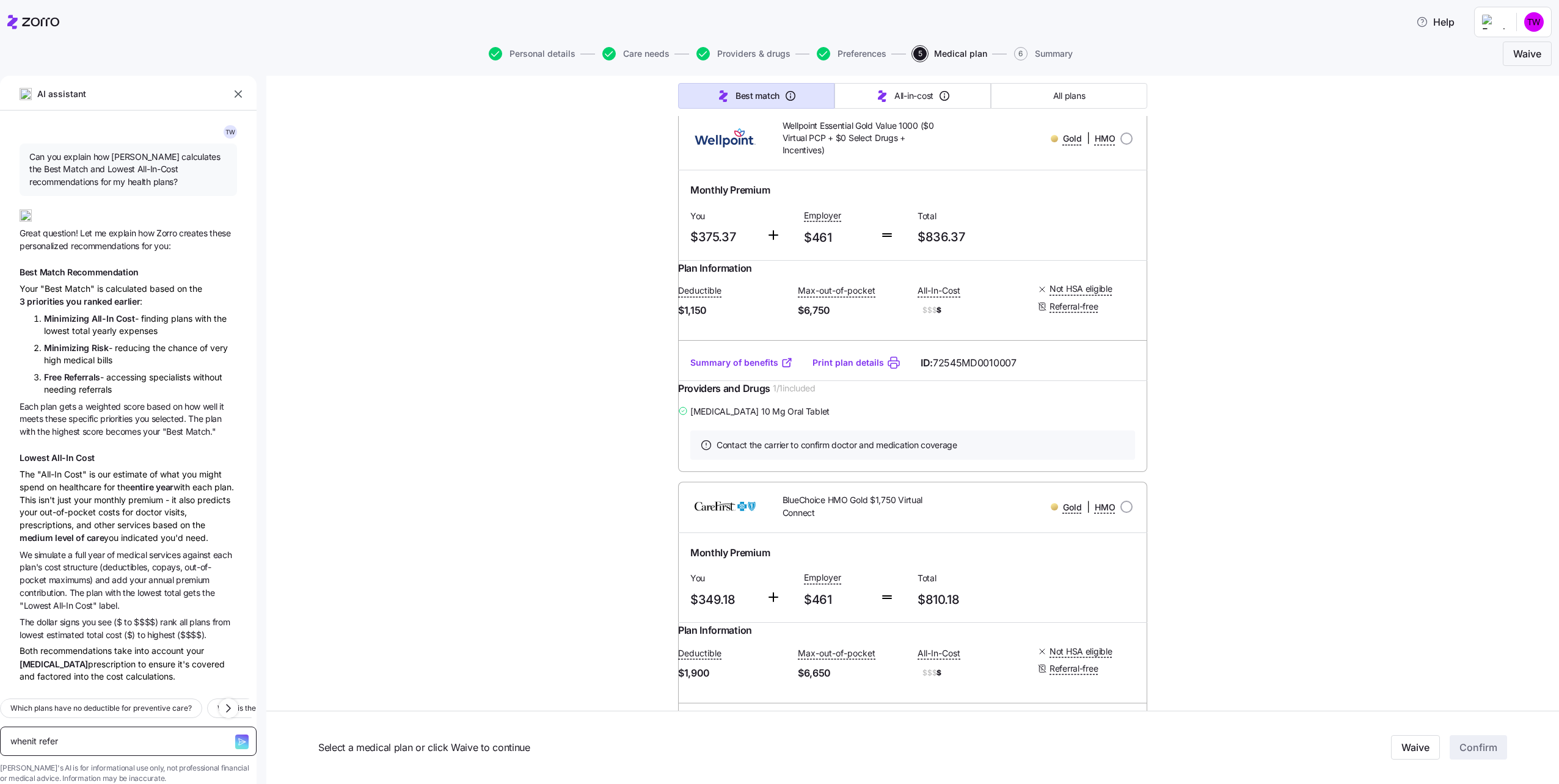
type textarea "x"
type textarea "whenit refers"
type textarea "x"
type textarea "whenit refers"
type textarea "x"
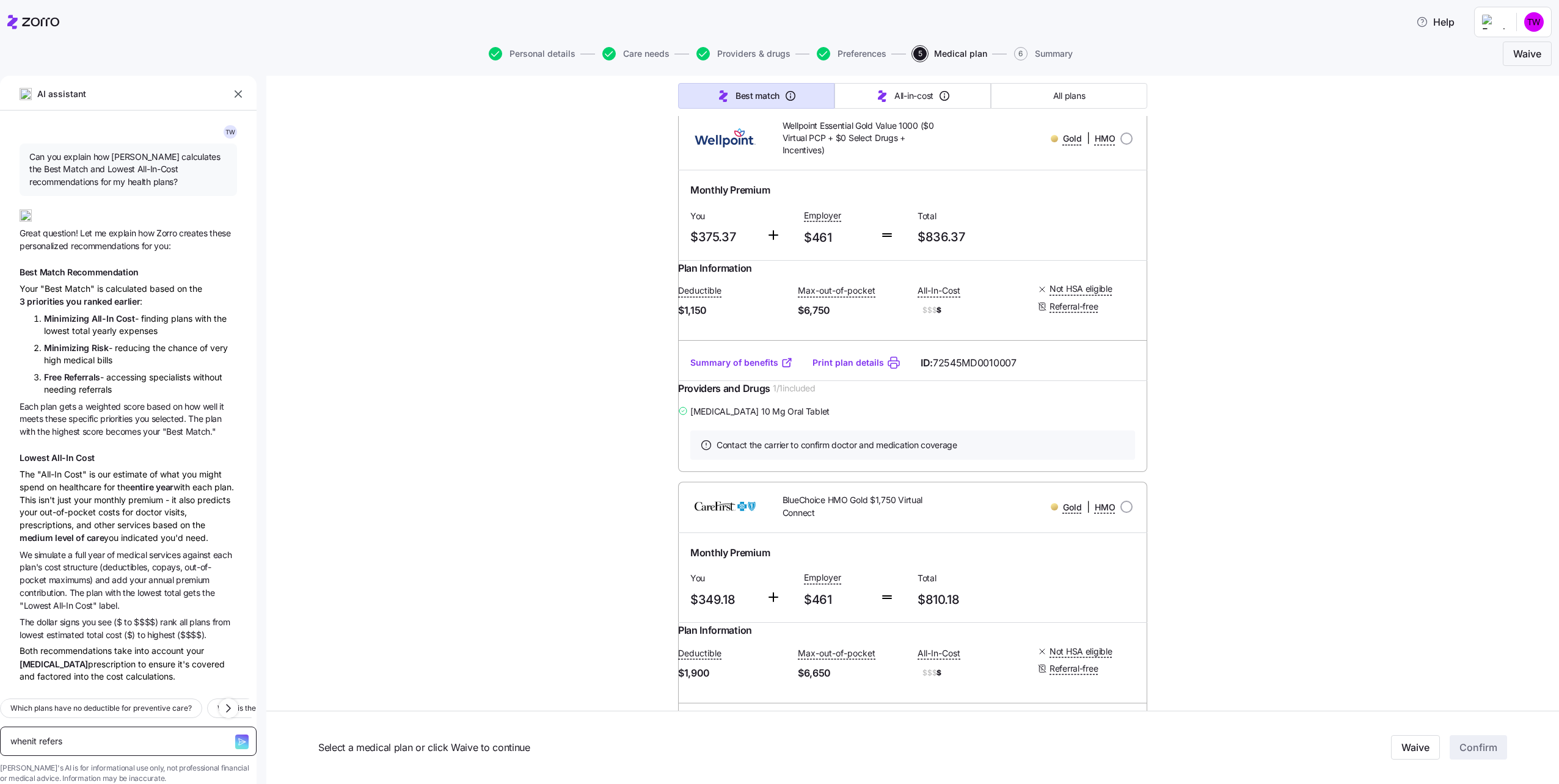
type textarea "whenit refers t"
type textarea "x"
type textarea "whenit refers to"
type textarea "x"
type textarea "whenit refers to"
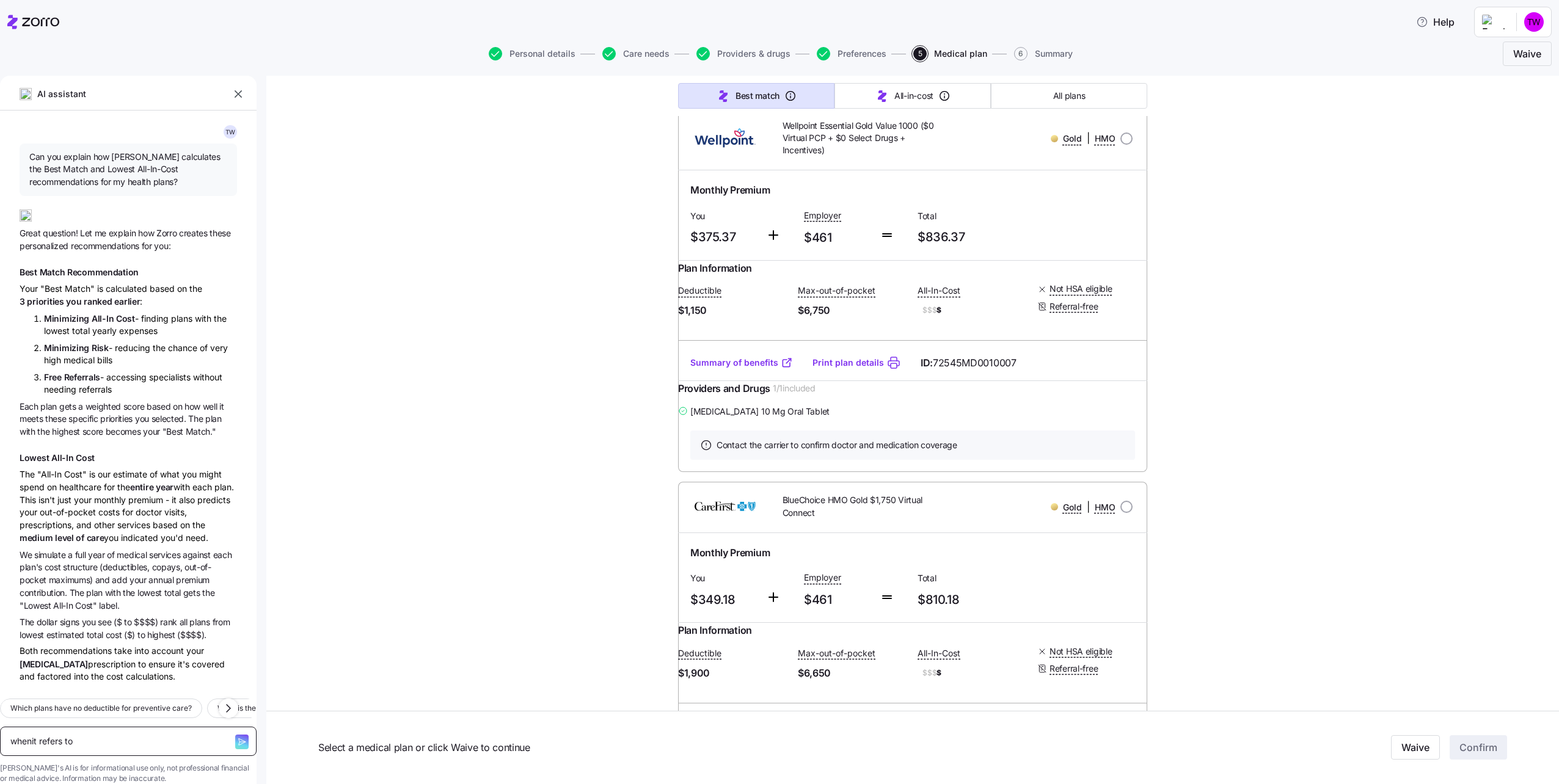
type textarea "x"
type textarea "whenit refers to d"
type textarea "x"
type textarea "whenit refers to de"
type textarea "x"
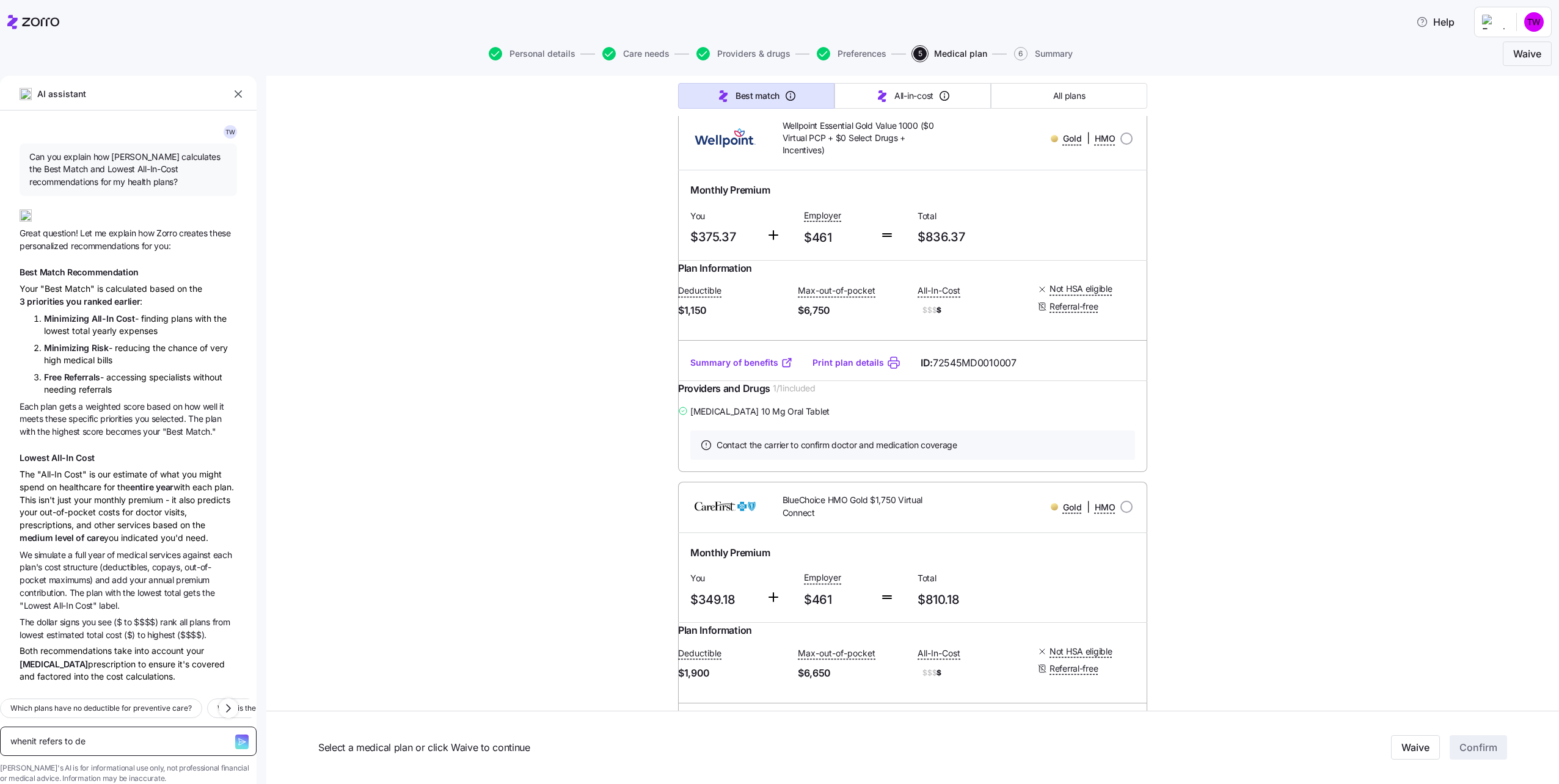
type textarea "whenit refers to ded"
type textarea "x"
type textarea "whenit refers to dedu"
type textarea "x"
type textarea "whenit refers to deduc"
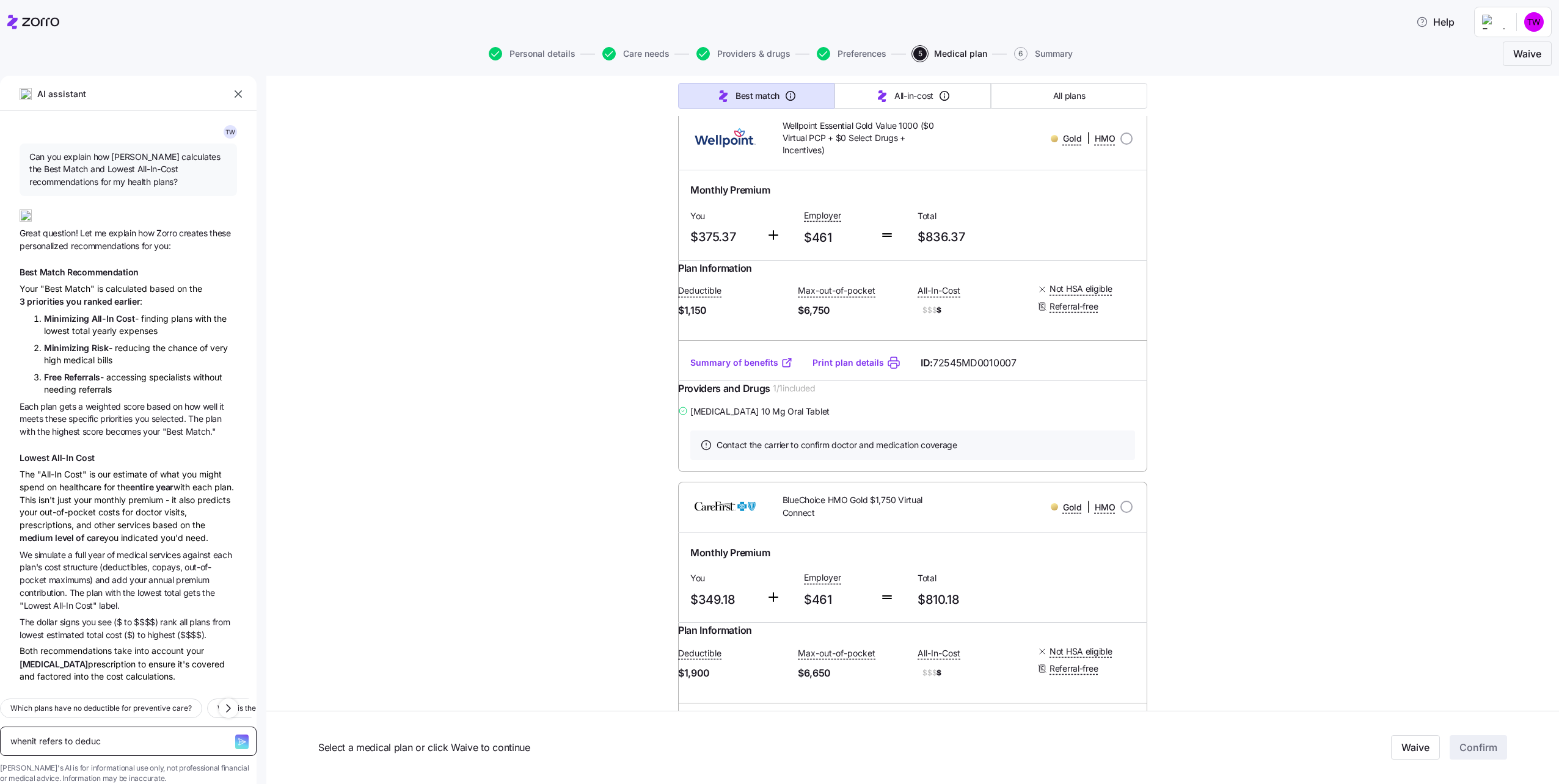
type textarea "x"
type textarea "whenit refers to deduct"
type textarea "x"
type textarea "whenit refers to deducta"
type textarea "x"
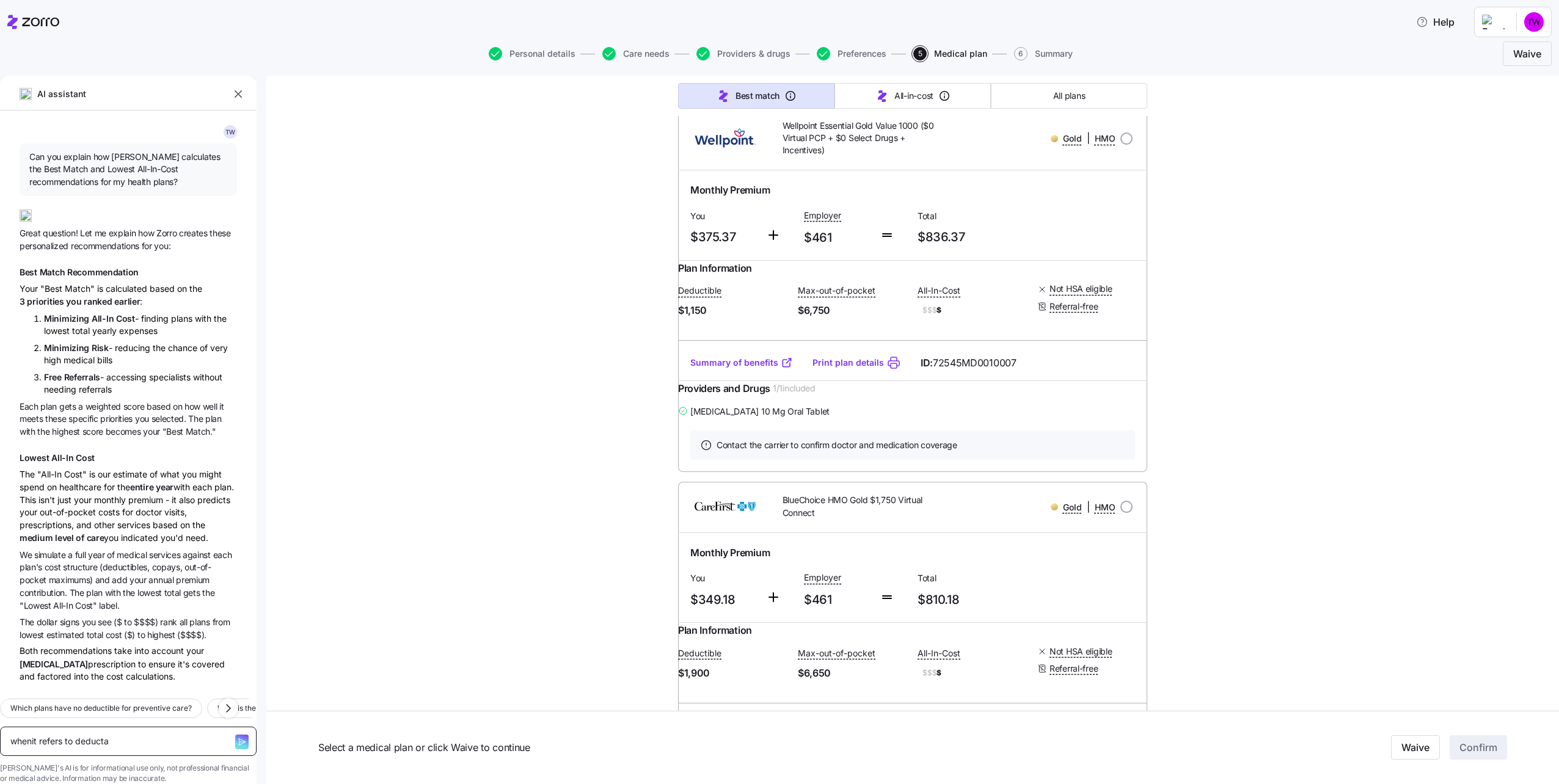
type textarea "whenit refers to deductai"
type textarea "x"
type textarea "whenit refers to deductaib"
type textarea "x"
type textarea "whenit refers to deductaibl"
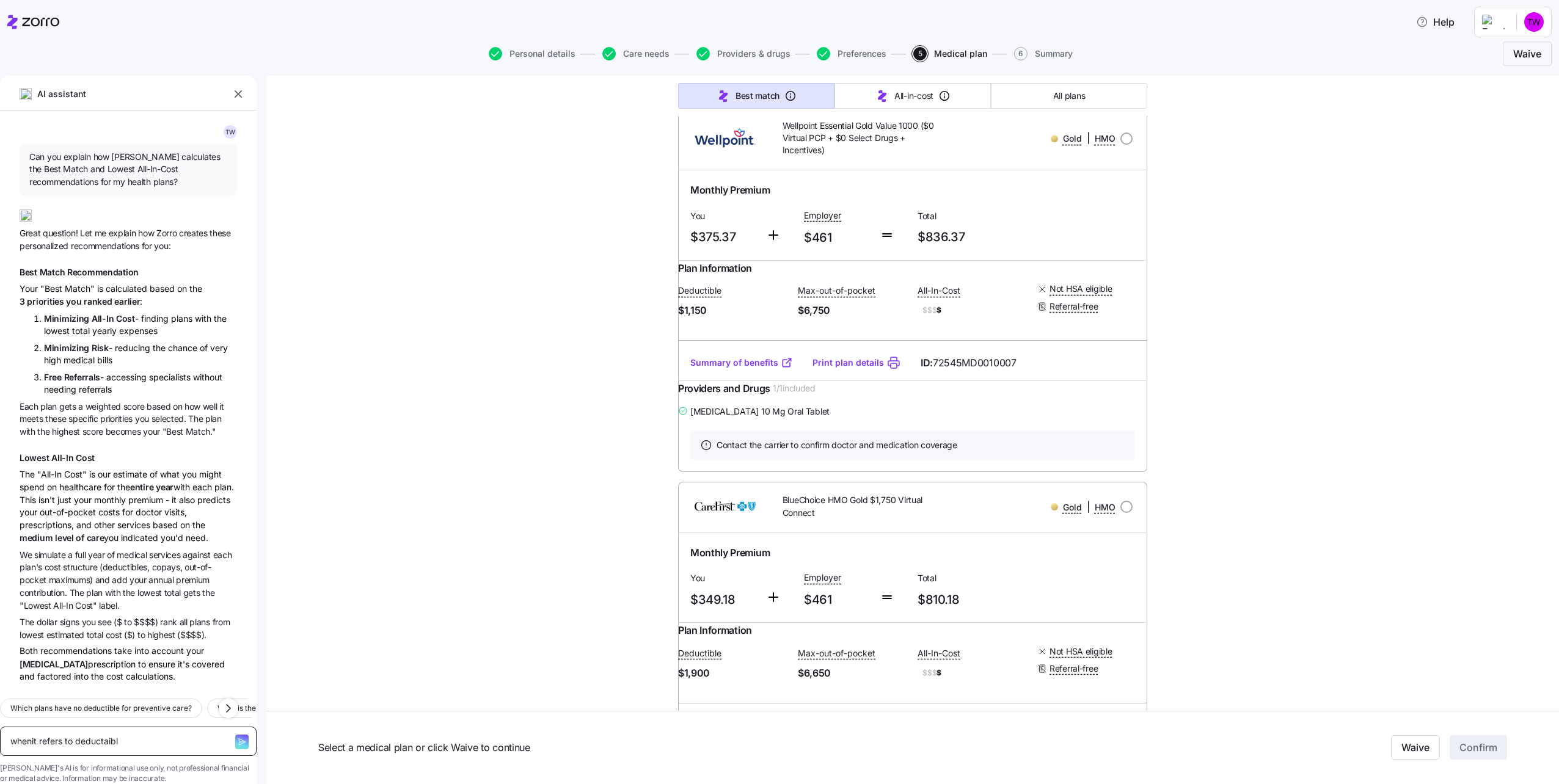
type textarea "x"
type textarea "whenit refers to deductaible"
type textarea "x"
type textarea "whenit refers to deductaible"
type textarea "x"
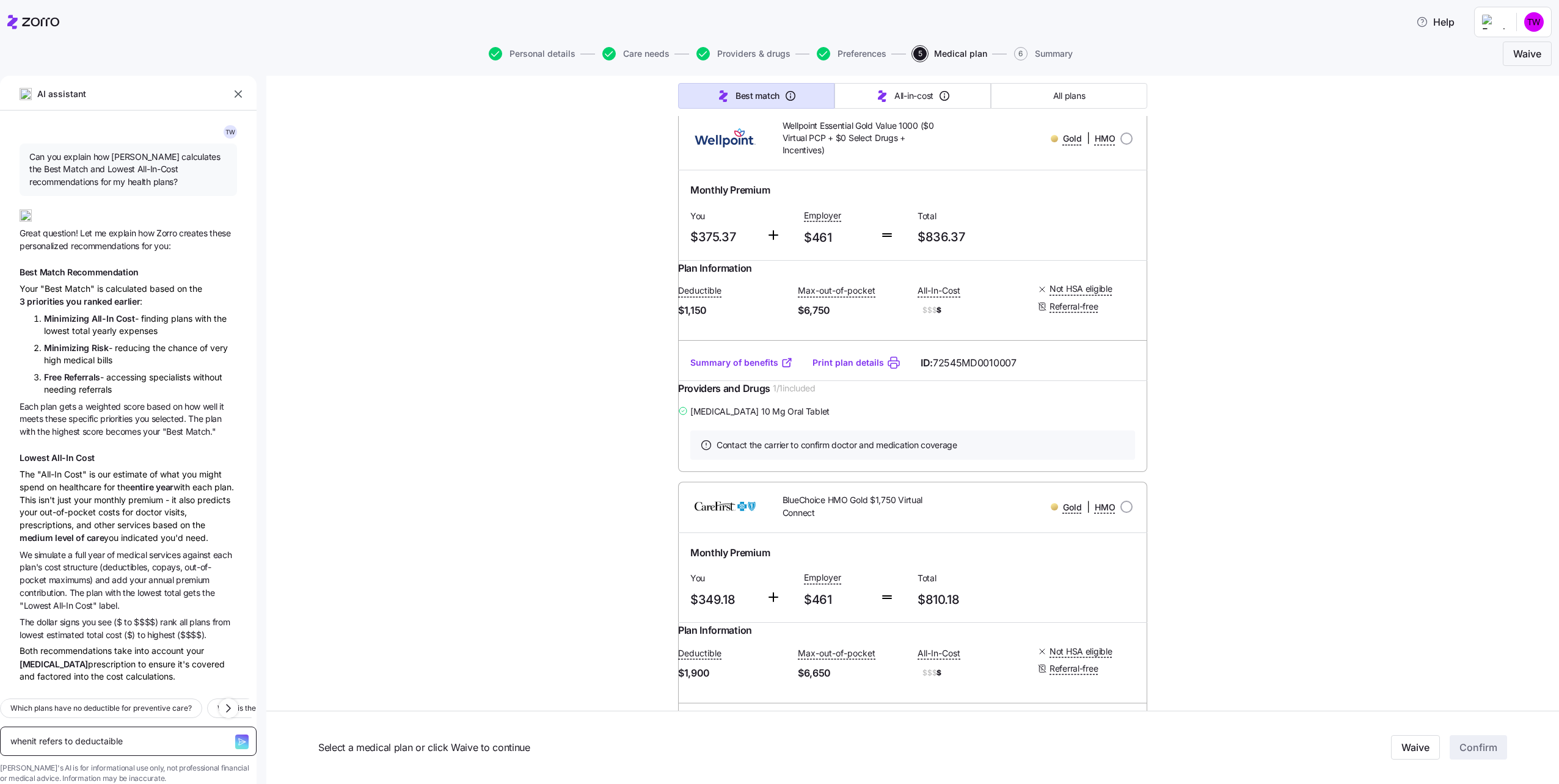
type textarea "whenit refers to deductaible p"
type textarea "x"
type textarea "whenit refers to deductaible pl"
type textarea "x"
type textarea "whenit refers to deductaible plu"
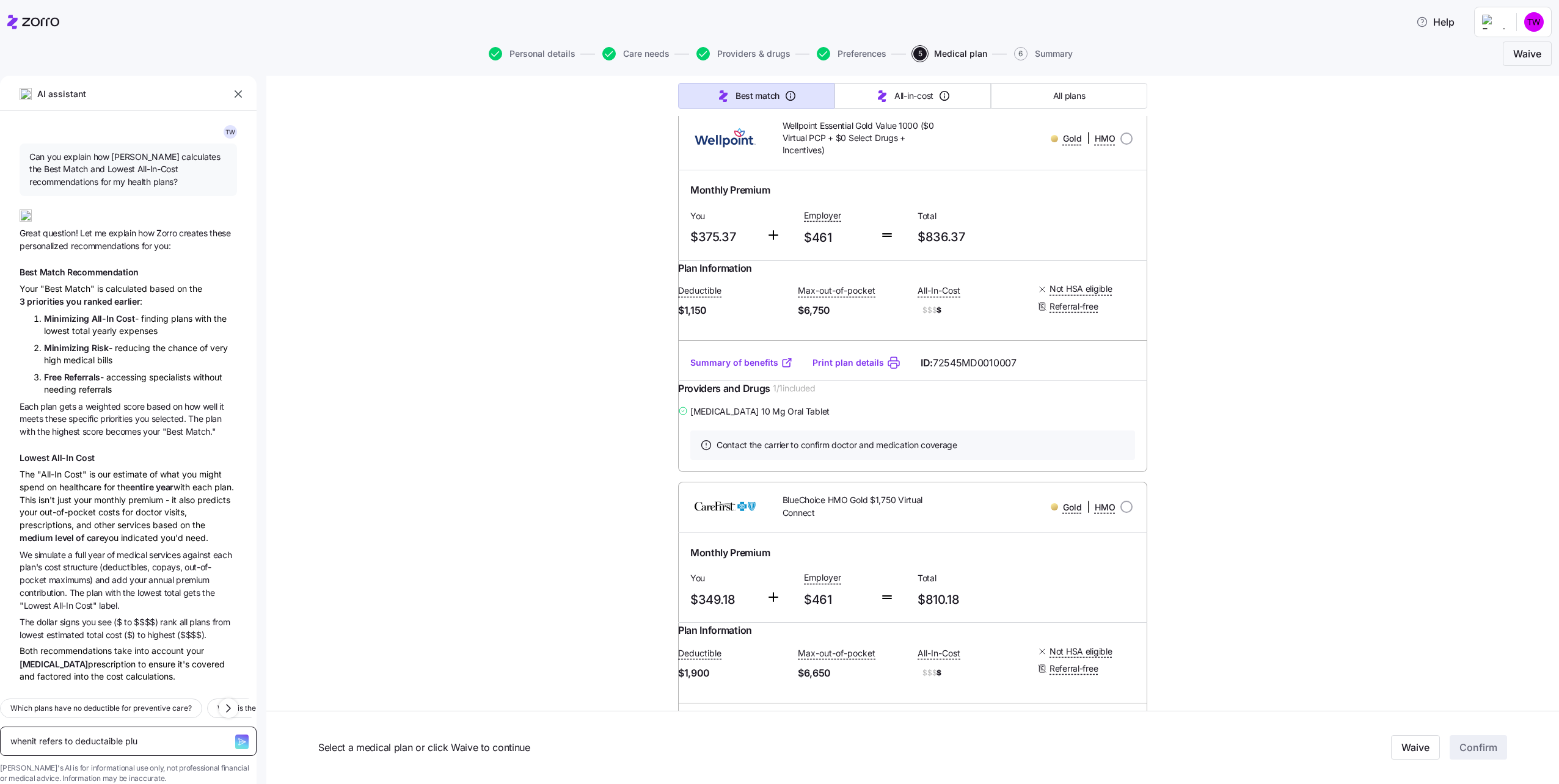
type textarea "x"
type textarea "whenit refers to deductaible plus"
type textarea "x"
type textarea "whenit refers to deductaible plus"
type textarea "x"
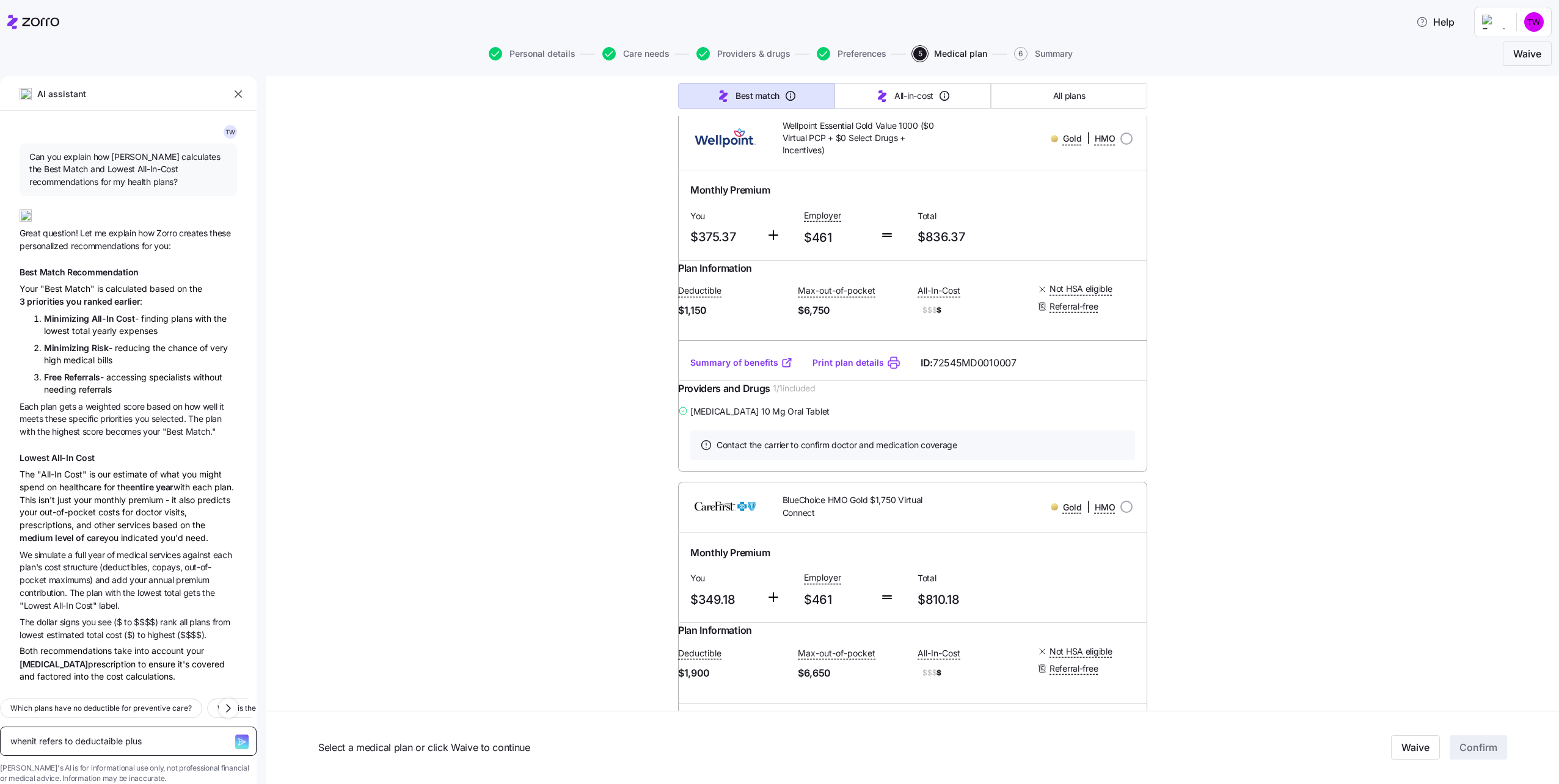
type textarea "whenit refers to deductaible plus c"
type textarea "x"
type textarea "whenit refers to deductaible plus co"
type textarea "x"
type textarea "whenit refers to deductaible plus co"
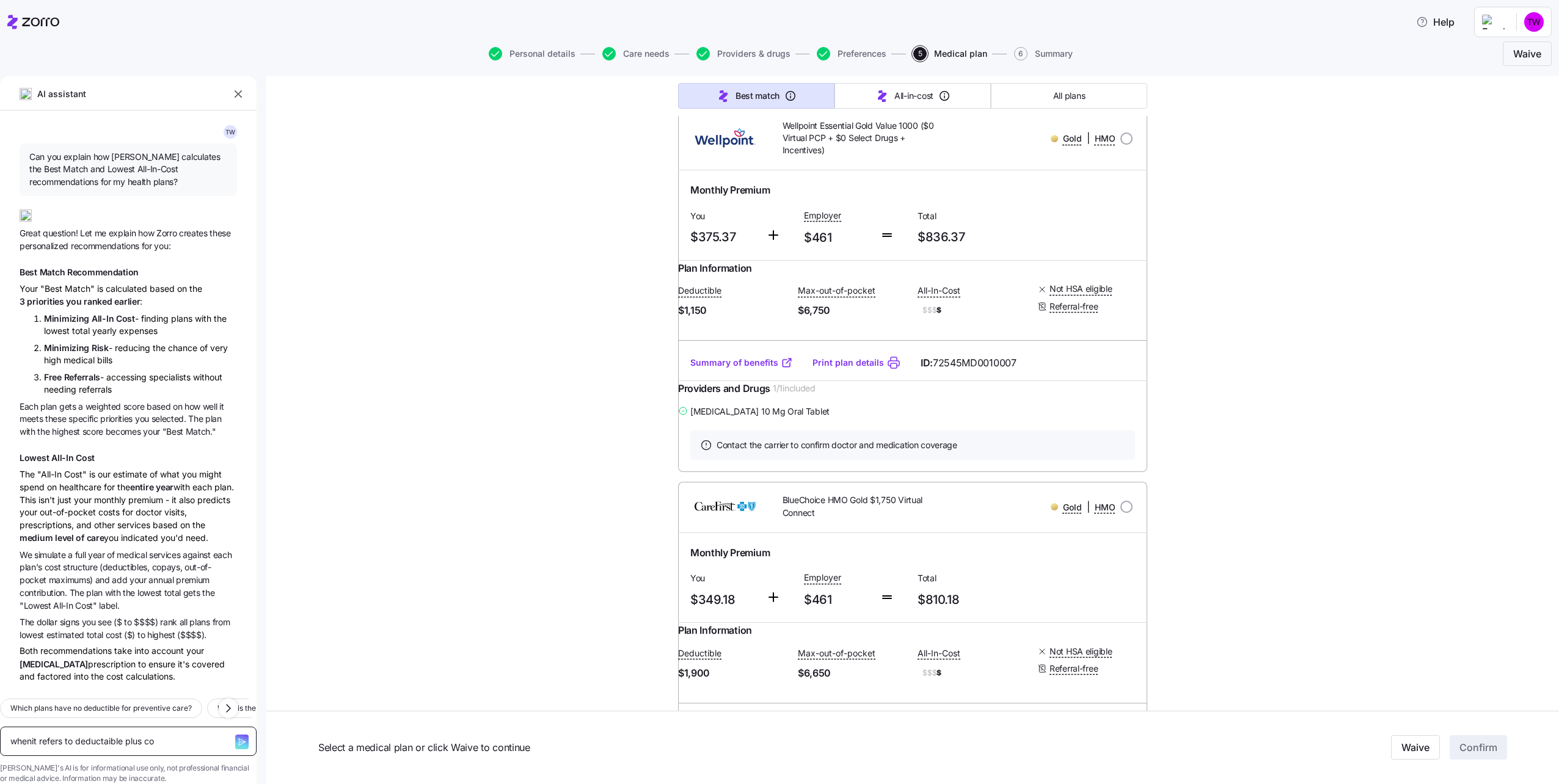
type textarea "x"
type textarea "whenit refers to deductaible plus co p"
type textarea "x"
type textarea "whenit refers to deductaible plus co pa"
type textarea "x"
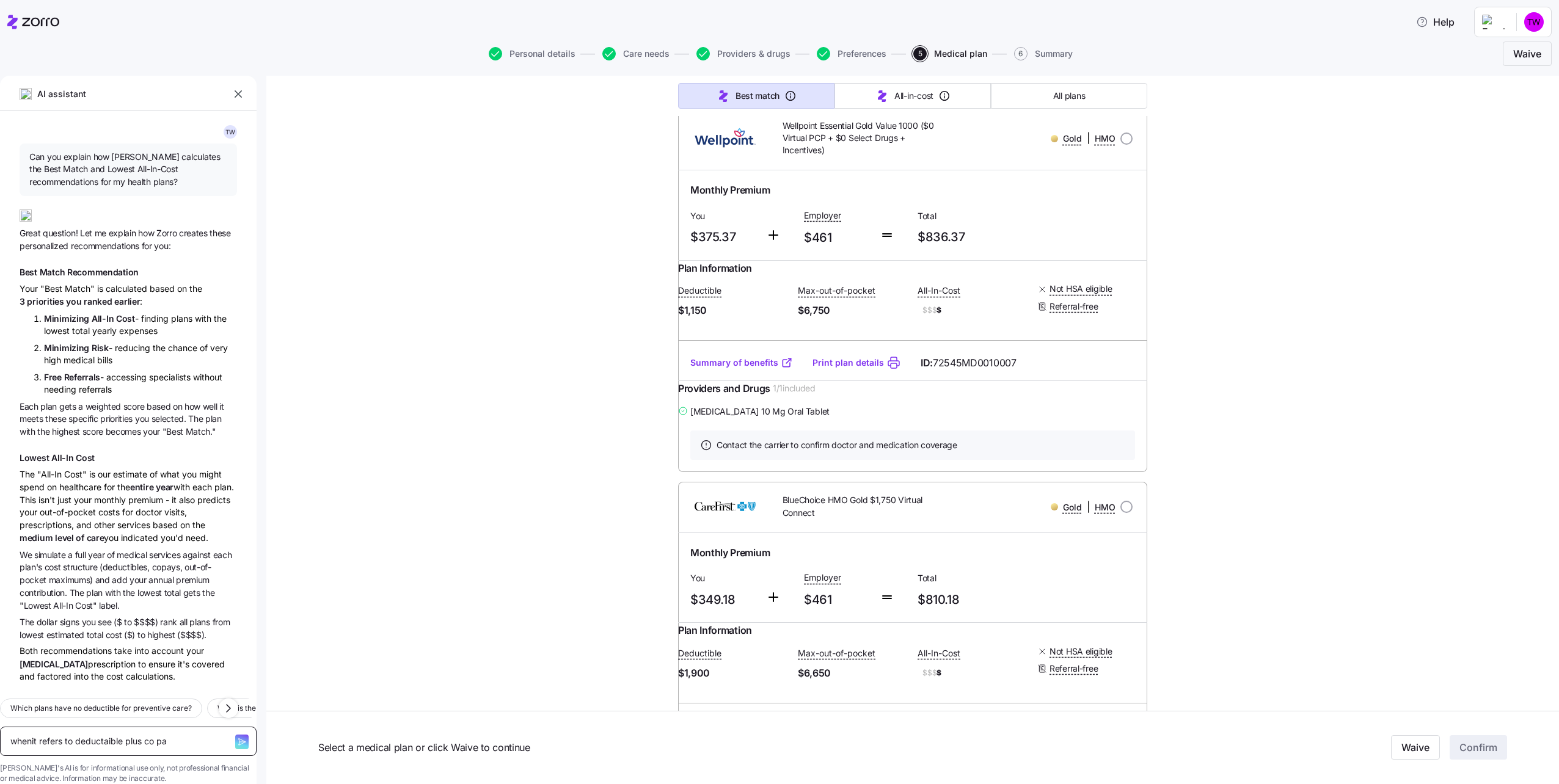
type textarea "whenit refers to deductaible plus co pay"
type textarea "x"
type textarea "whenit refers to deductaible plus co pay"
type textarea "x"
type textarea "whenit refers to deductaible plus co pay w"
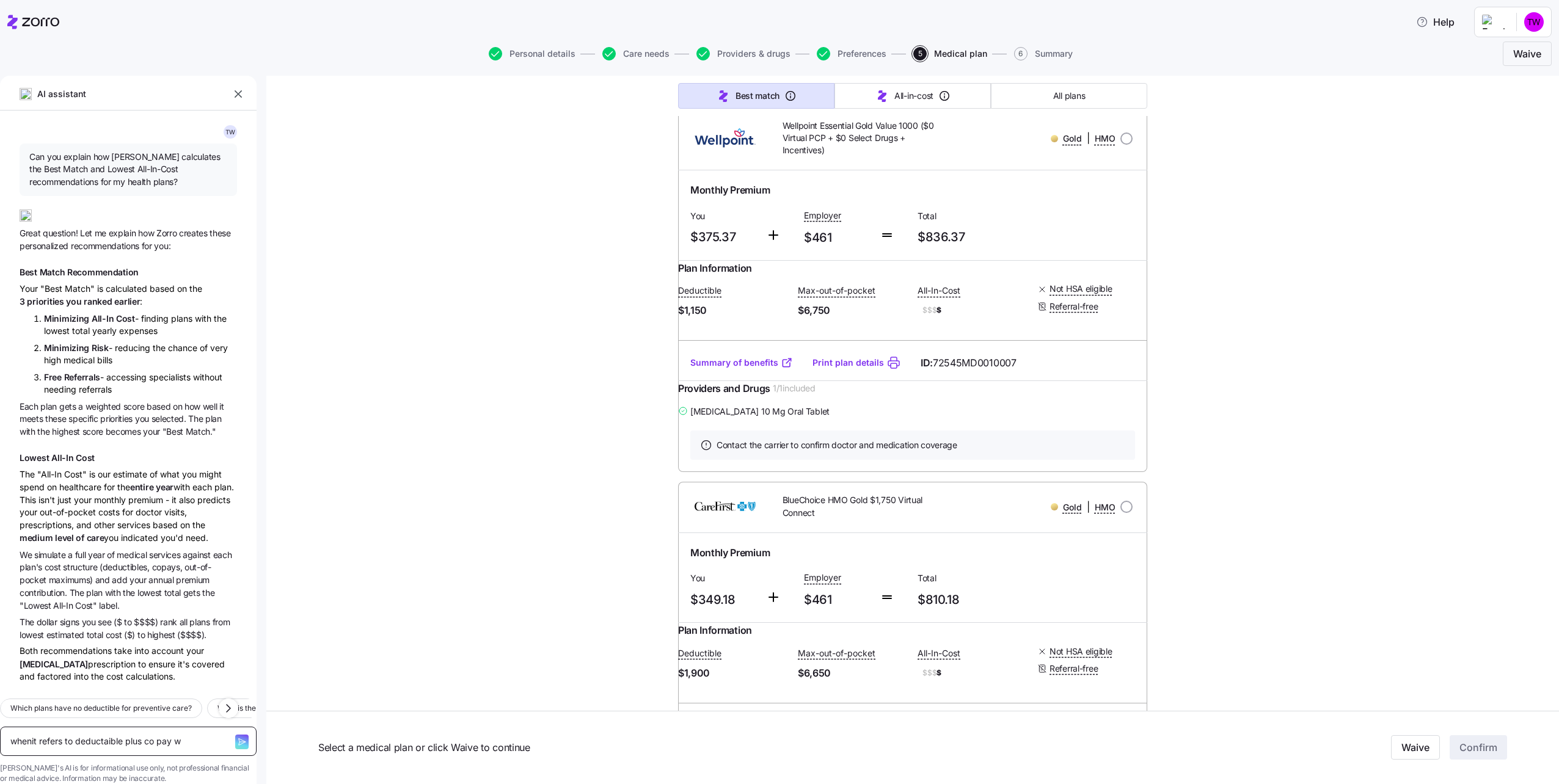
type textarea "x"
type textarea "whenit refers to deductaible plus co pay wh"
type textarea "x"
type textarea "whenit refers to deductaible plus co pay wha"
type textarea "x"
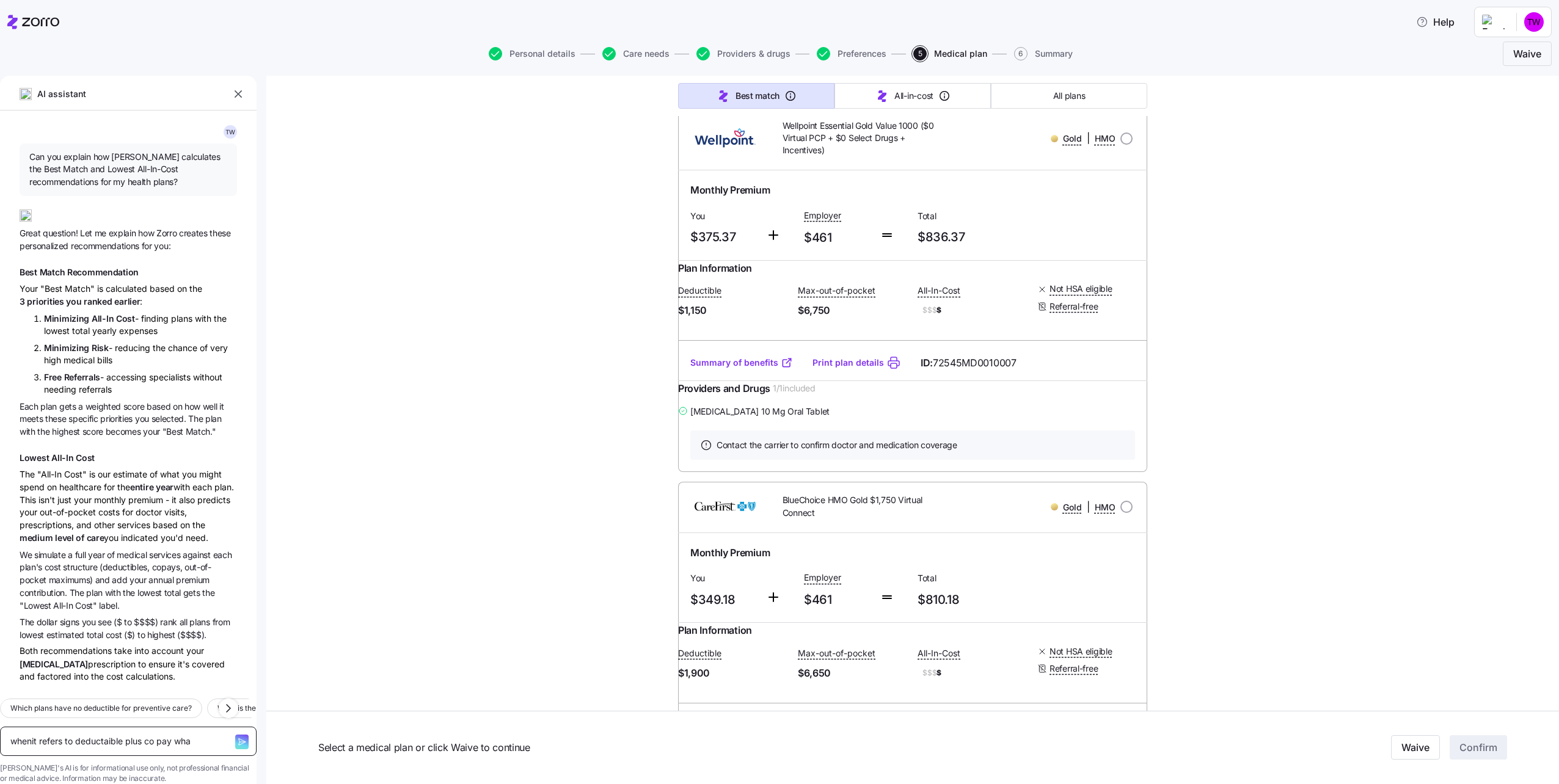
type textarea "whenit refers to deductaible plus co pay what"
type textarea "x"
type textarea "whenit refers to deductaible plus co pay what"
type textarea "x"
type textarea "whenit refers to deductaible plus co pay what d"
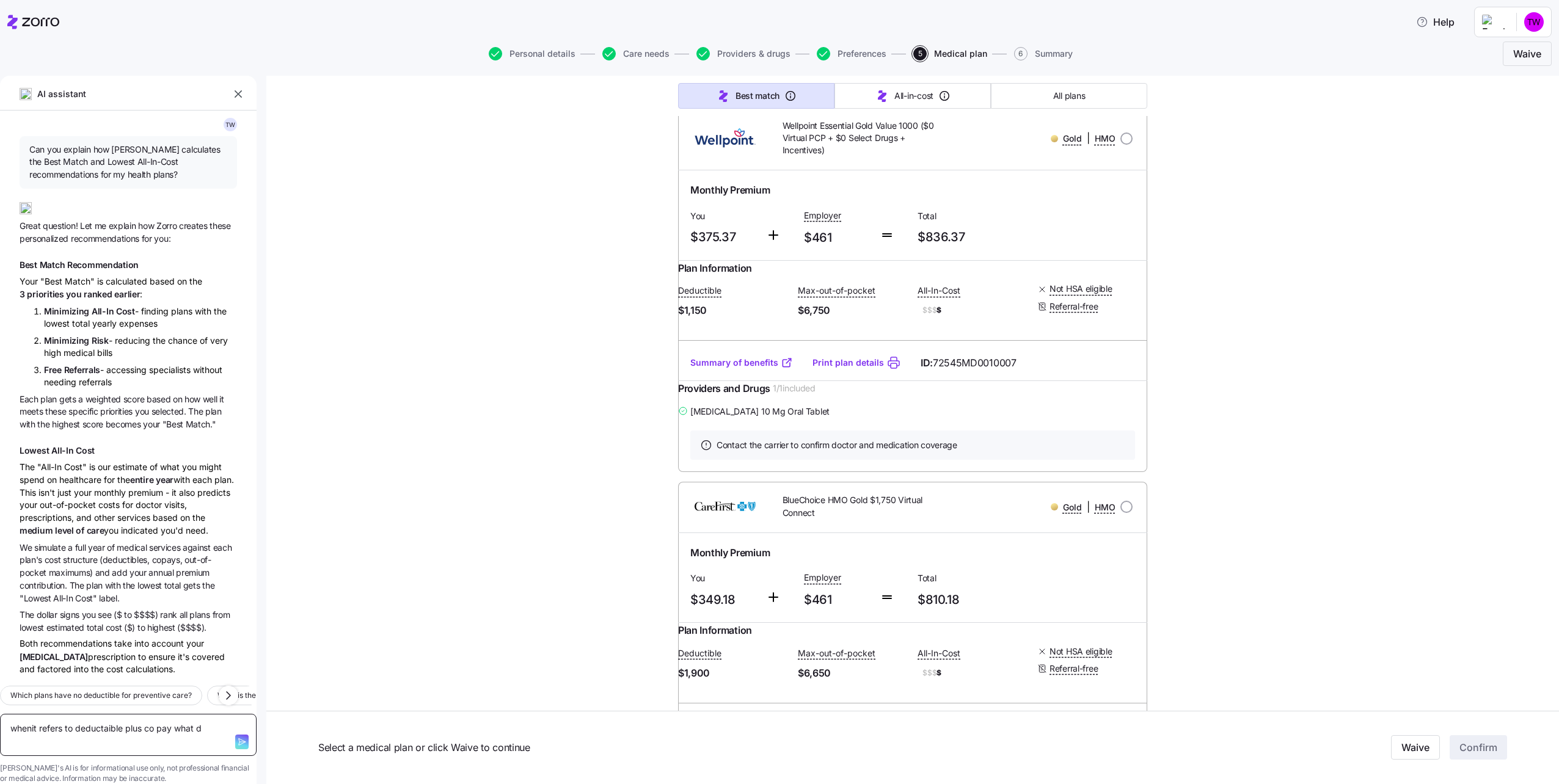
type textarea "x"
type textarea "whenit refers to deductaible plus co pay what do"
type textarea "x"
type textarea "whenit refers to deductaible plus co pay what doe"
type textarea "x"
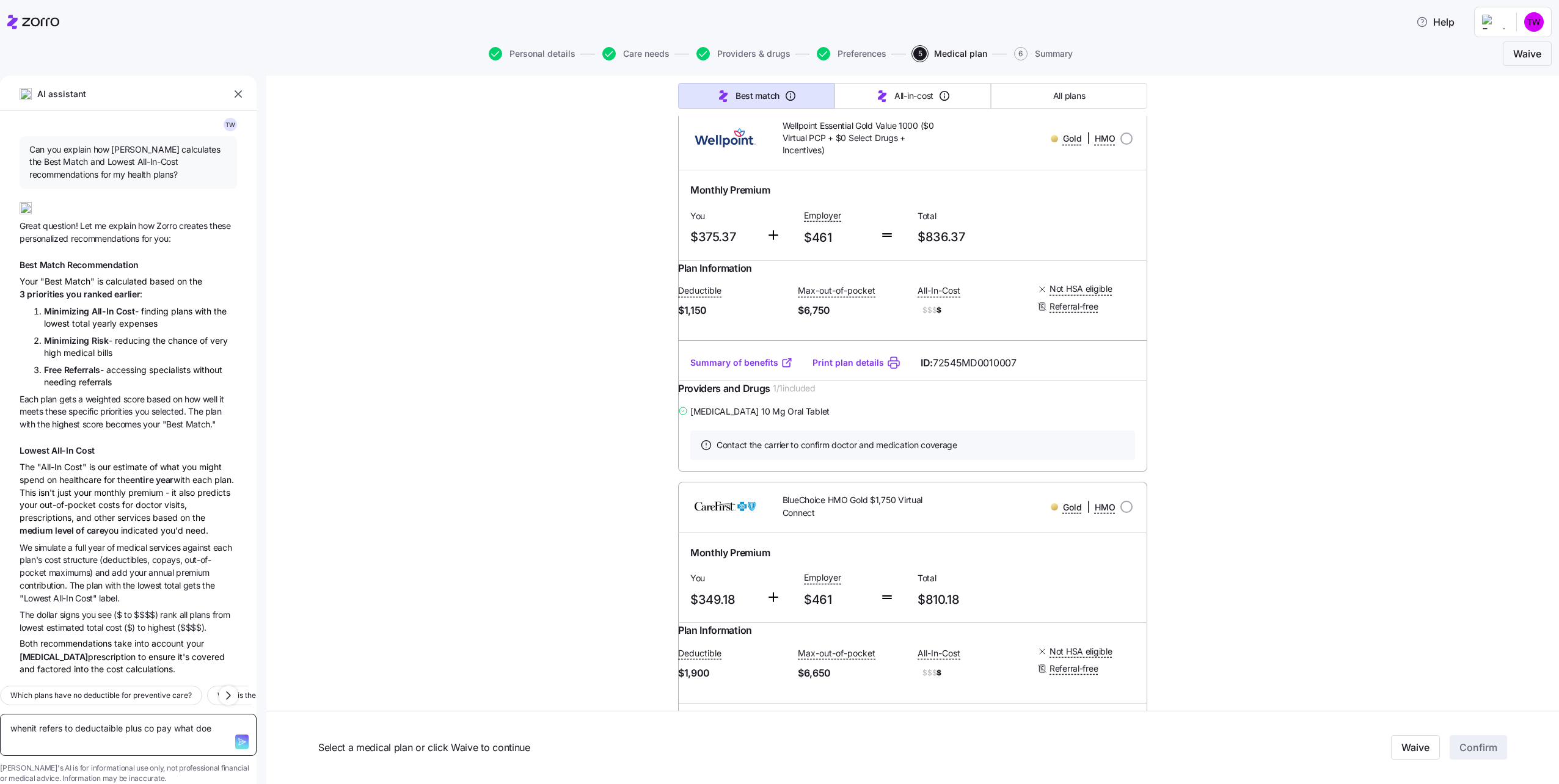
type textarea "whenit refers to deductaible plus co pay what does"
type textarea "x"
type textarea "whenit refers to deductaible plus co pay what does"
type textarea "x"
type textarea "whenit refers to deductaible plus co pay what does t"
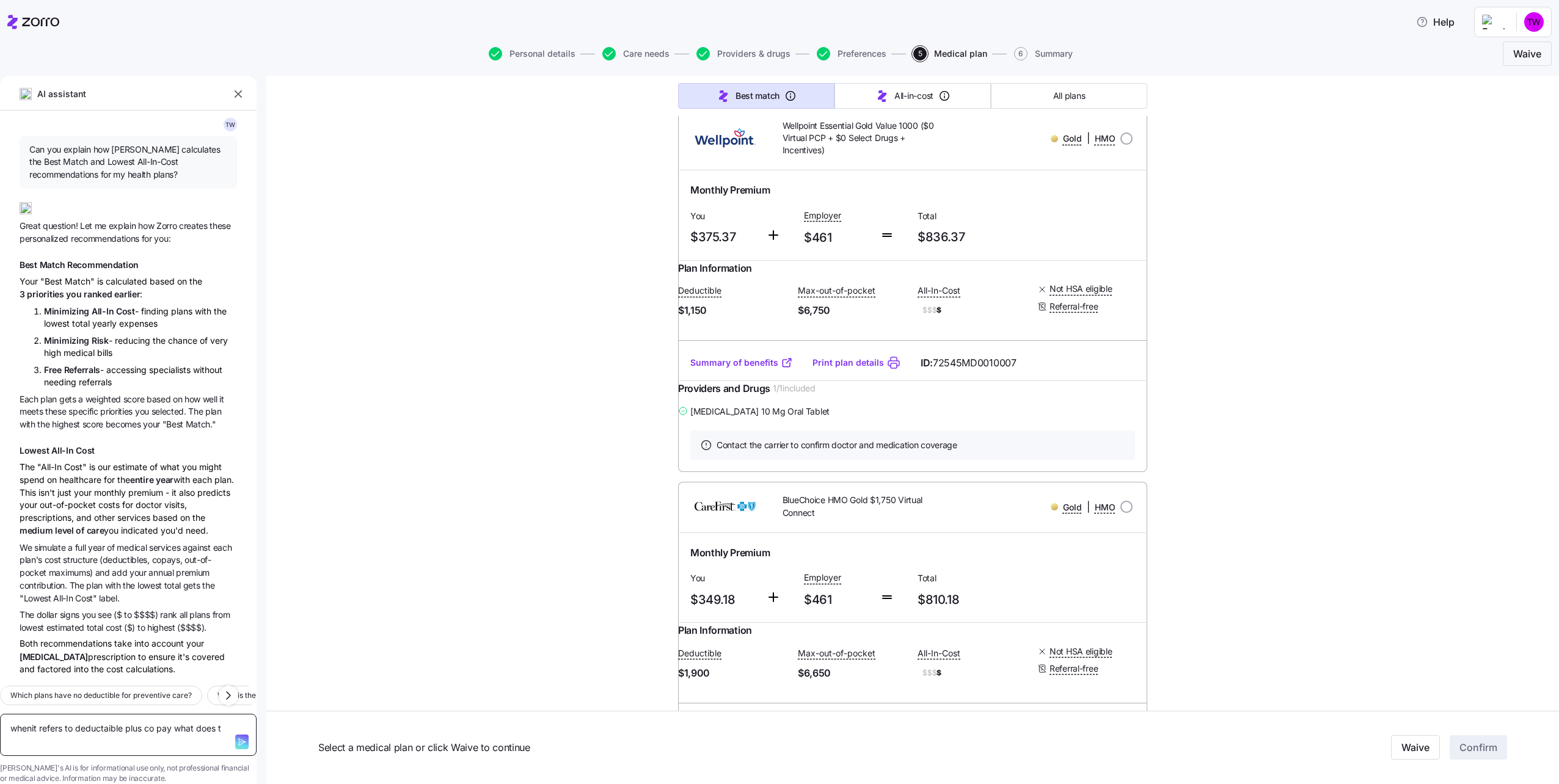
type textarea "x"
type textarea "whenit refers to deductaible plus co pay what does th"
type textarea "x"
type textarea "whenit refers to deductaible plus co pay what does tha"
type textarea "x"
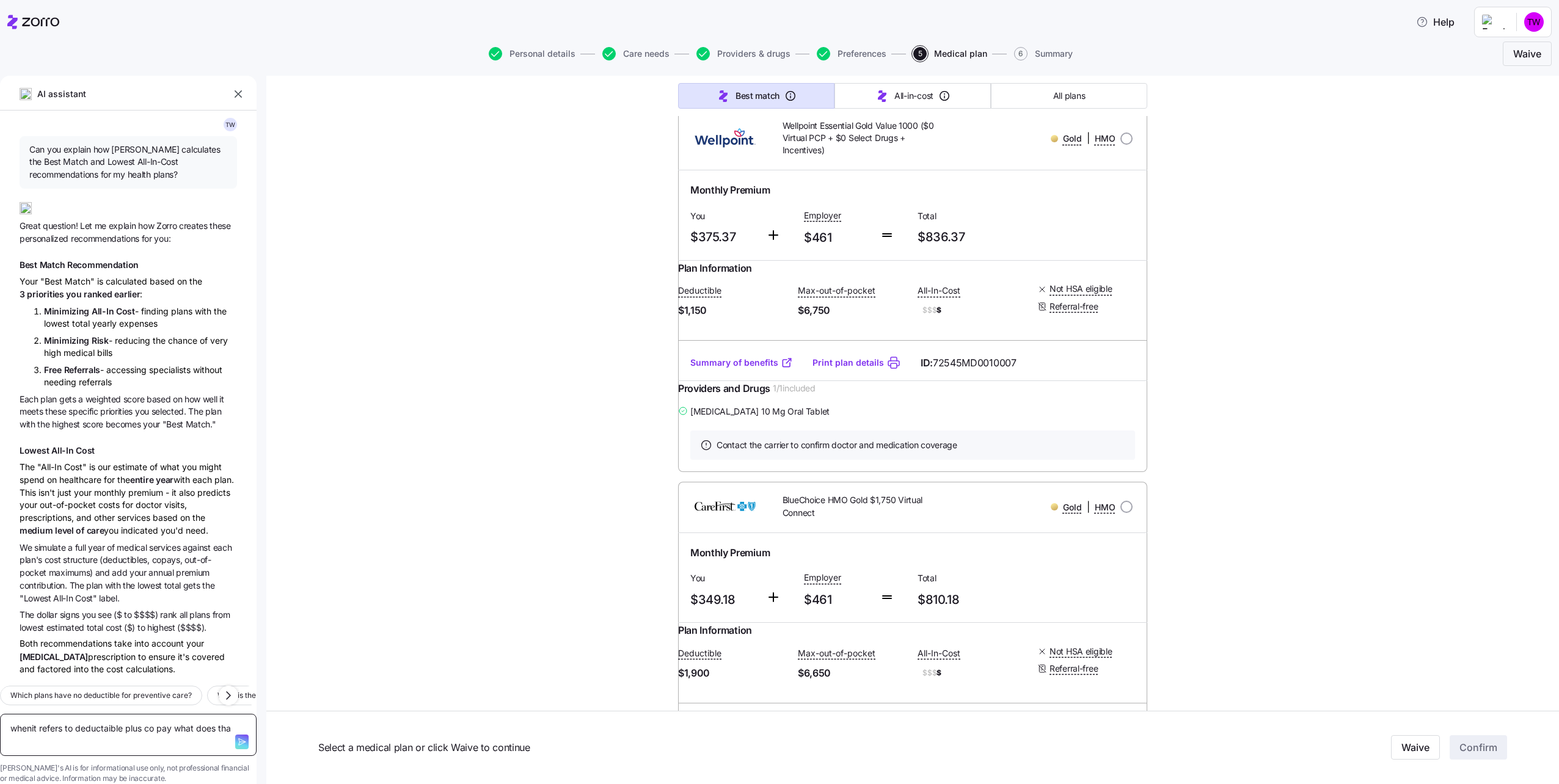
type textarea "whenit refers to deductaible plus co pay what does that"
type textarea "x"
type textarea "whenit refers to deductaible plus co pay what does that"
type textarea "x"
type textarea "whenit refers to deductaible plus co pay what does that m"
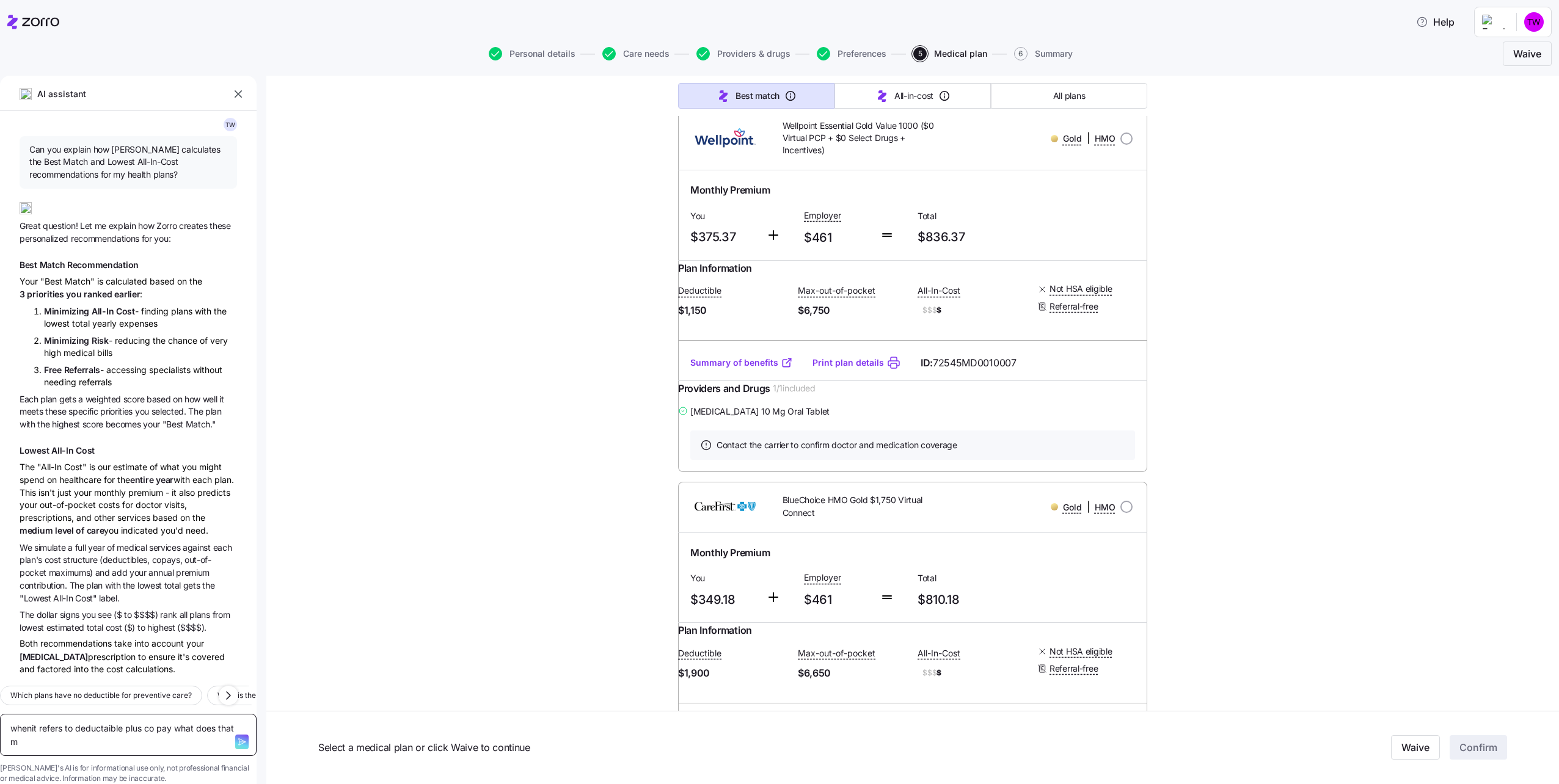
type textarea "x"
type textarea "whenit refers to deductaible plus co pay what does that me"
type textarea "x"
type textarea "whenit refers to deductaible plus co pay what does that mea"
type textarea "x"
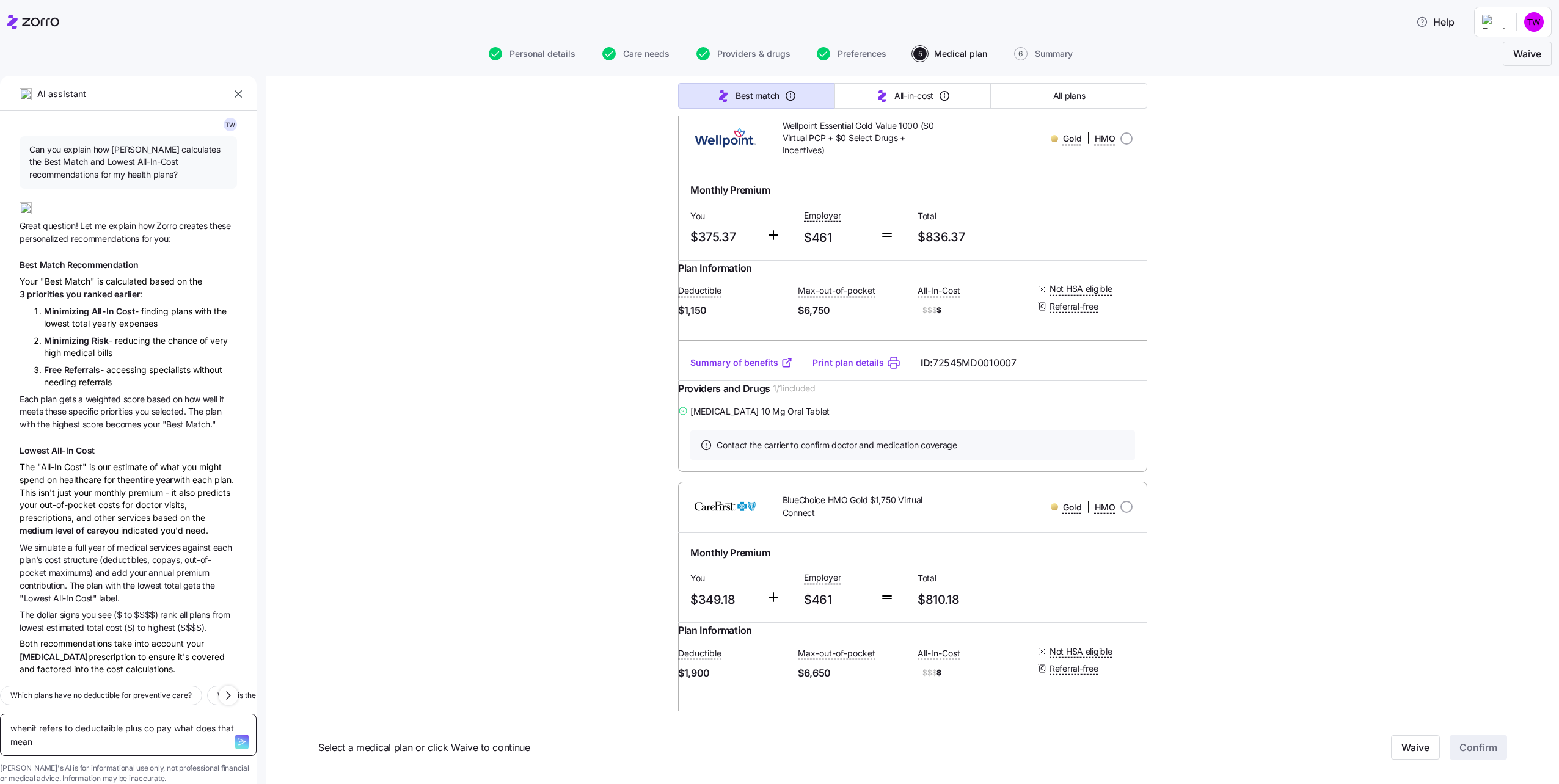
type textarea "whenit refers to deductaible plus co pay what does that mean"
type textarea "x"
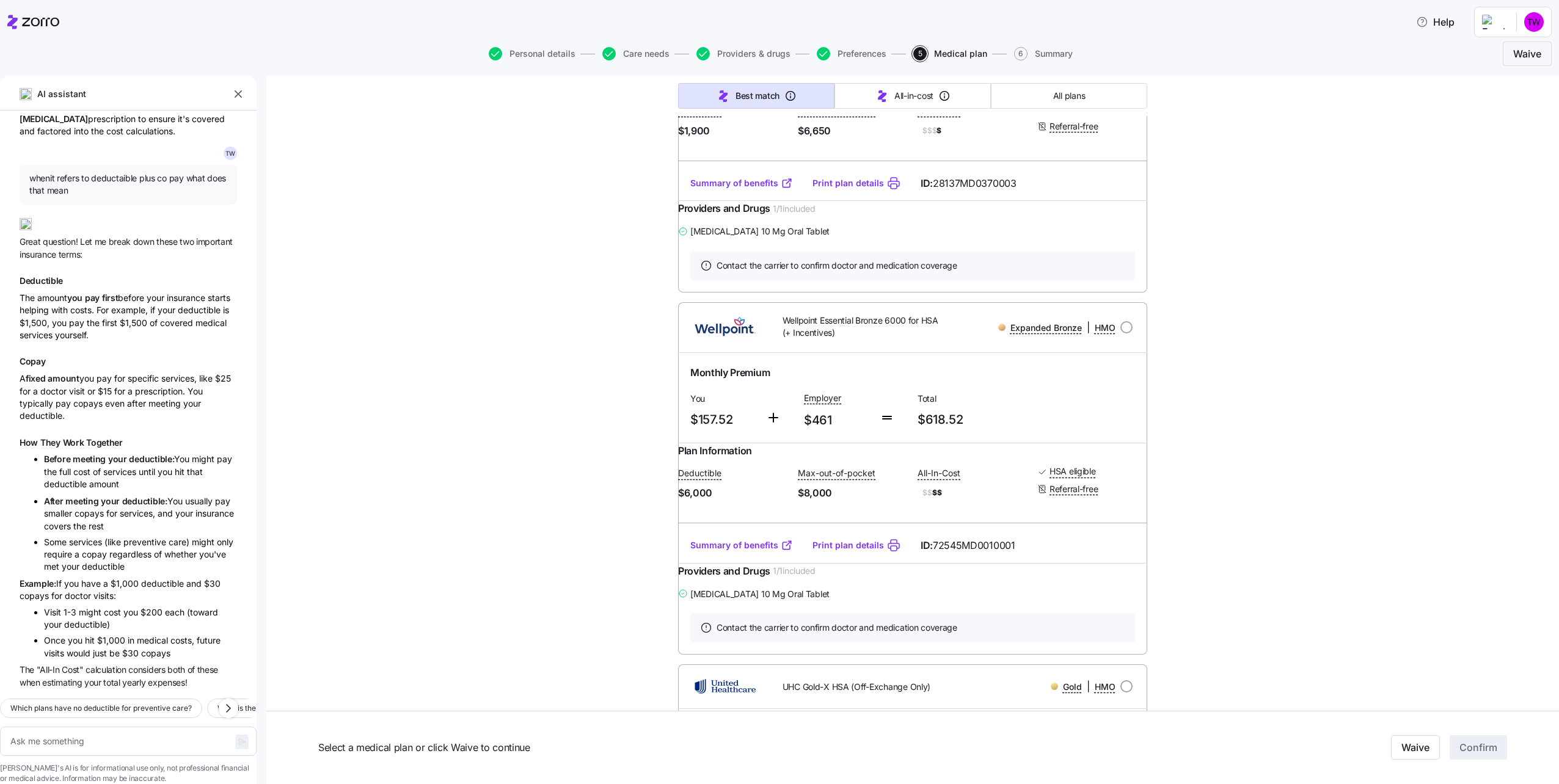
scroll to position [1161, 0]
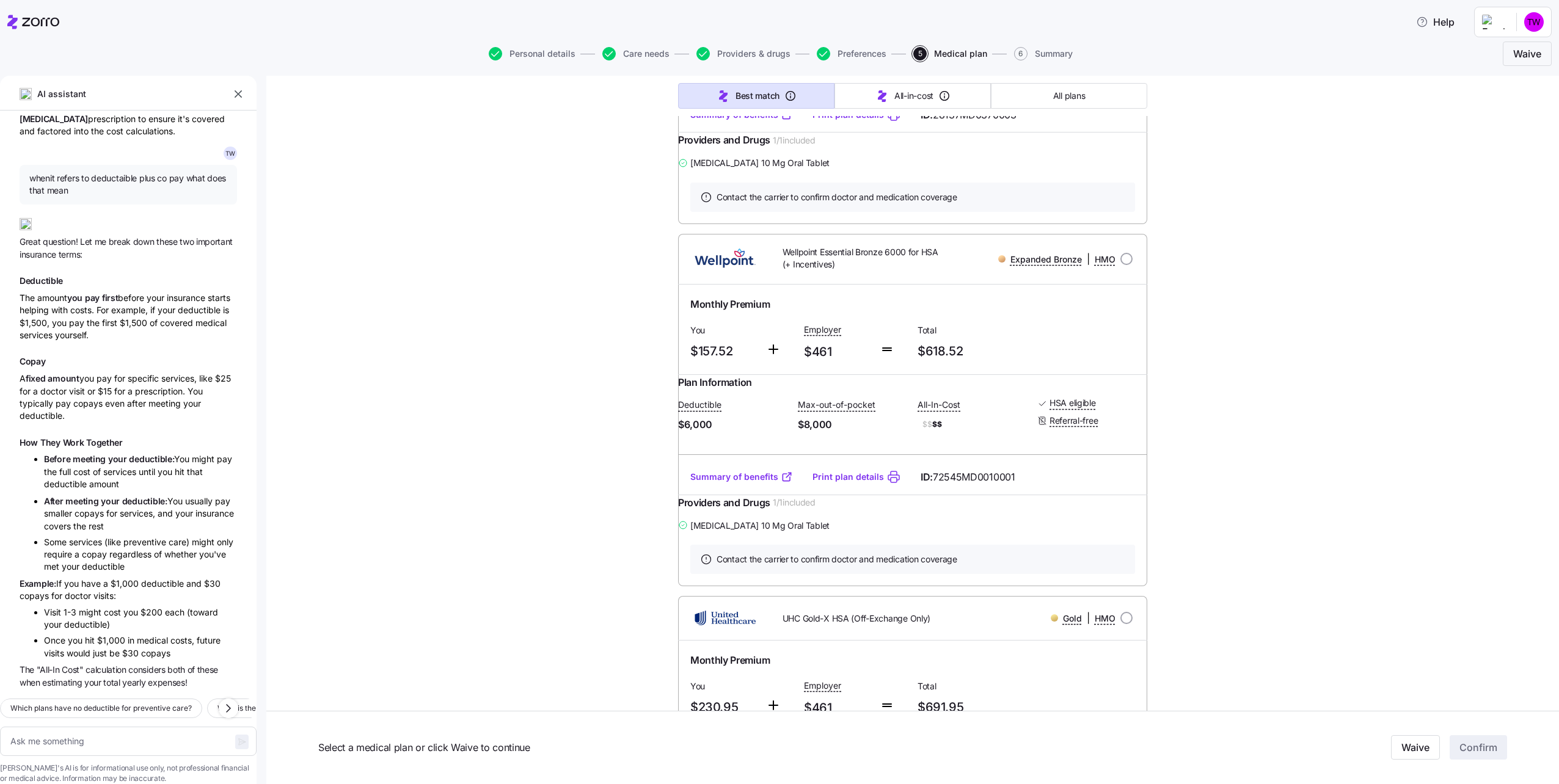
click at [737, 484] on link "Summary of benefits" at bounding box center [742, 477] width 103 height 12
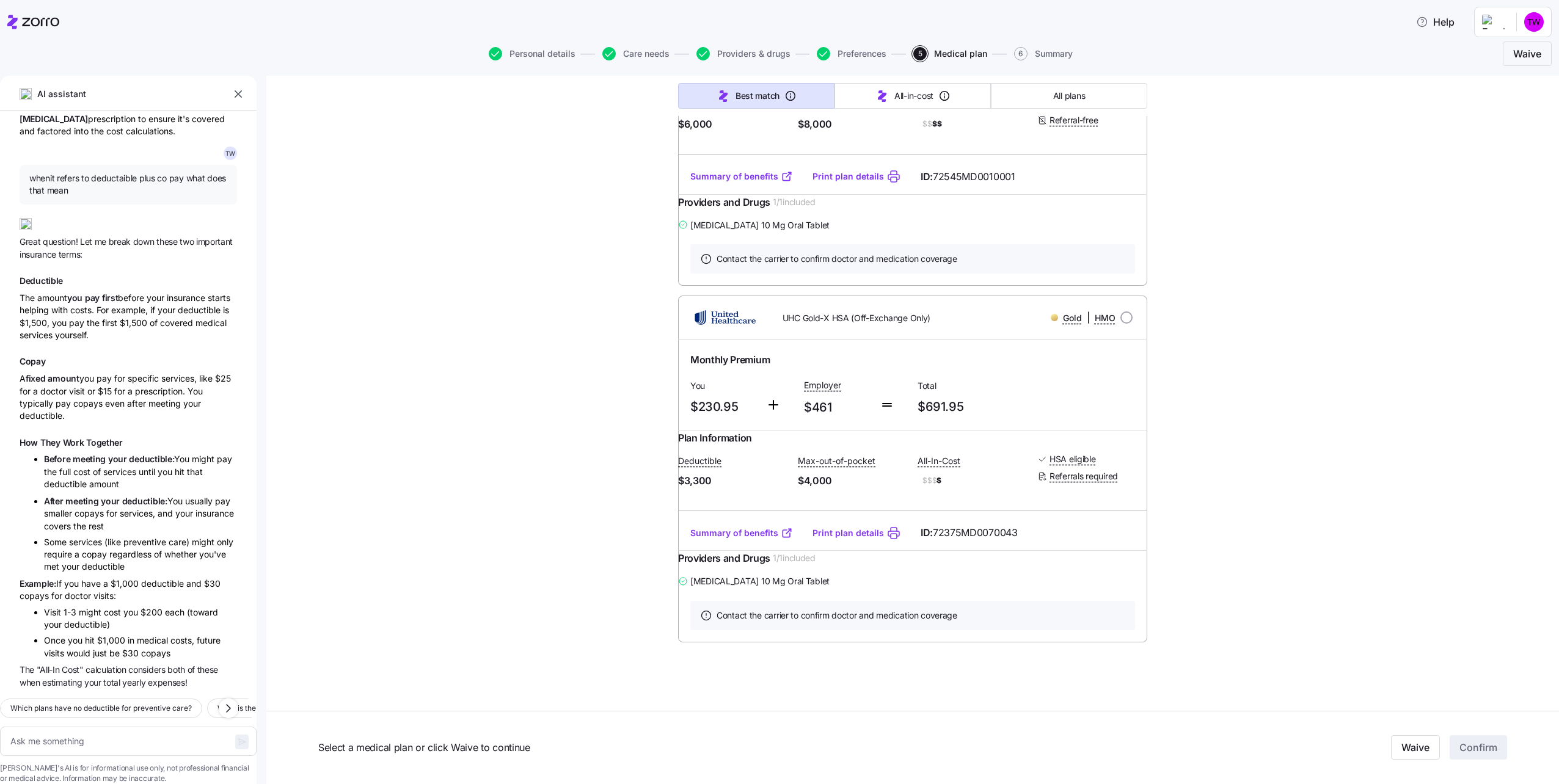
type textarea "x"
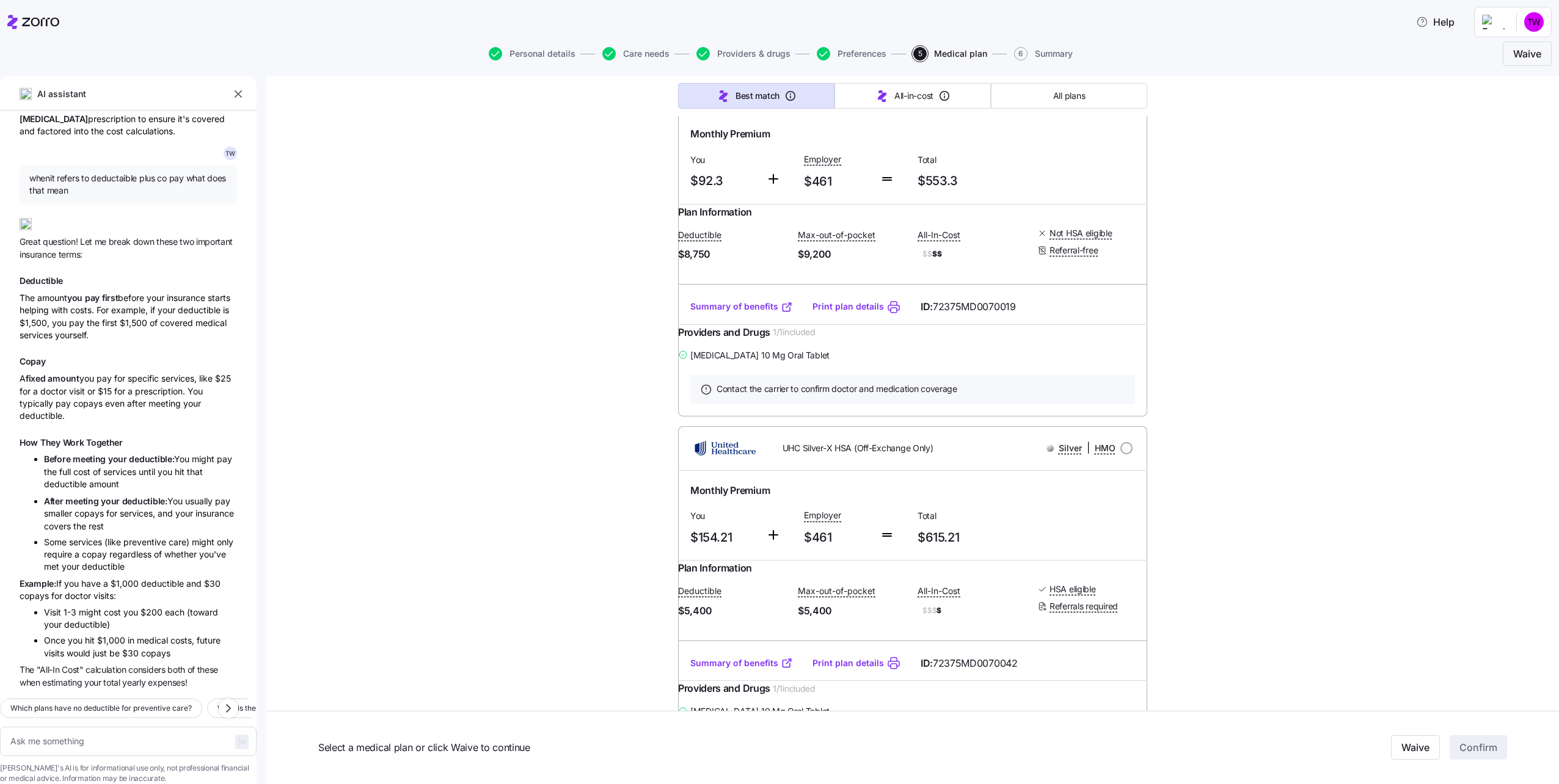
scroll to position [2500, 0]
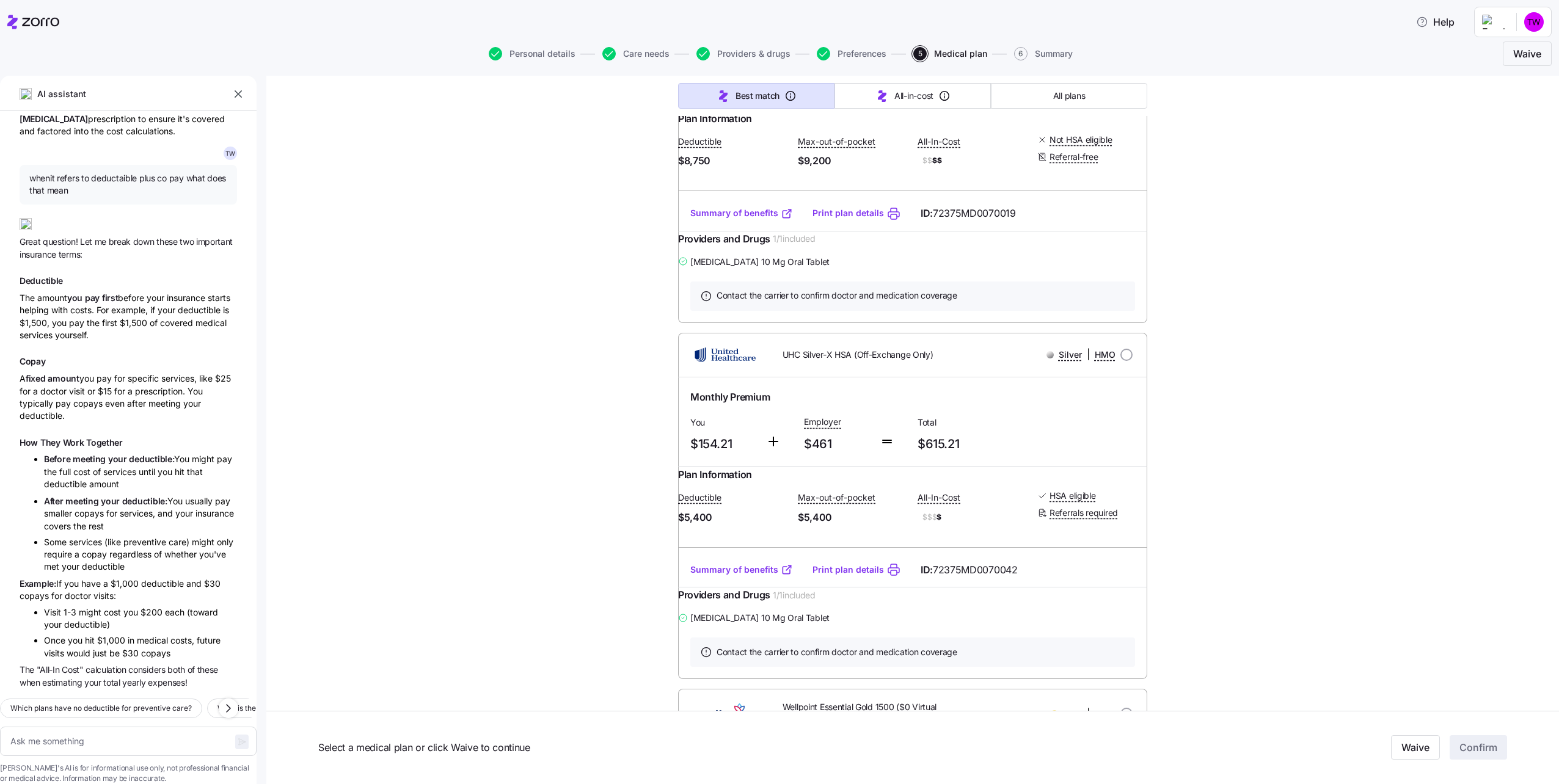
click at [696, 220] on link "Summary of benefits" at bounding box center [742, 213] width 103 height 12
